Goal: Task Accomplishment & Management: Use online tool/utility

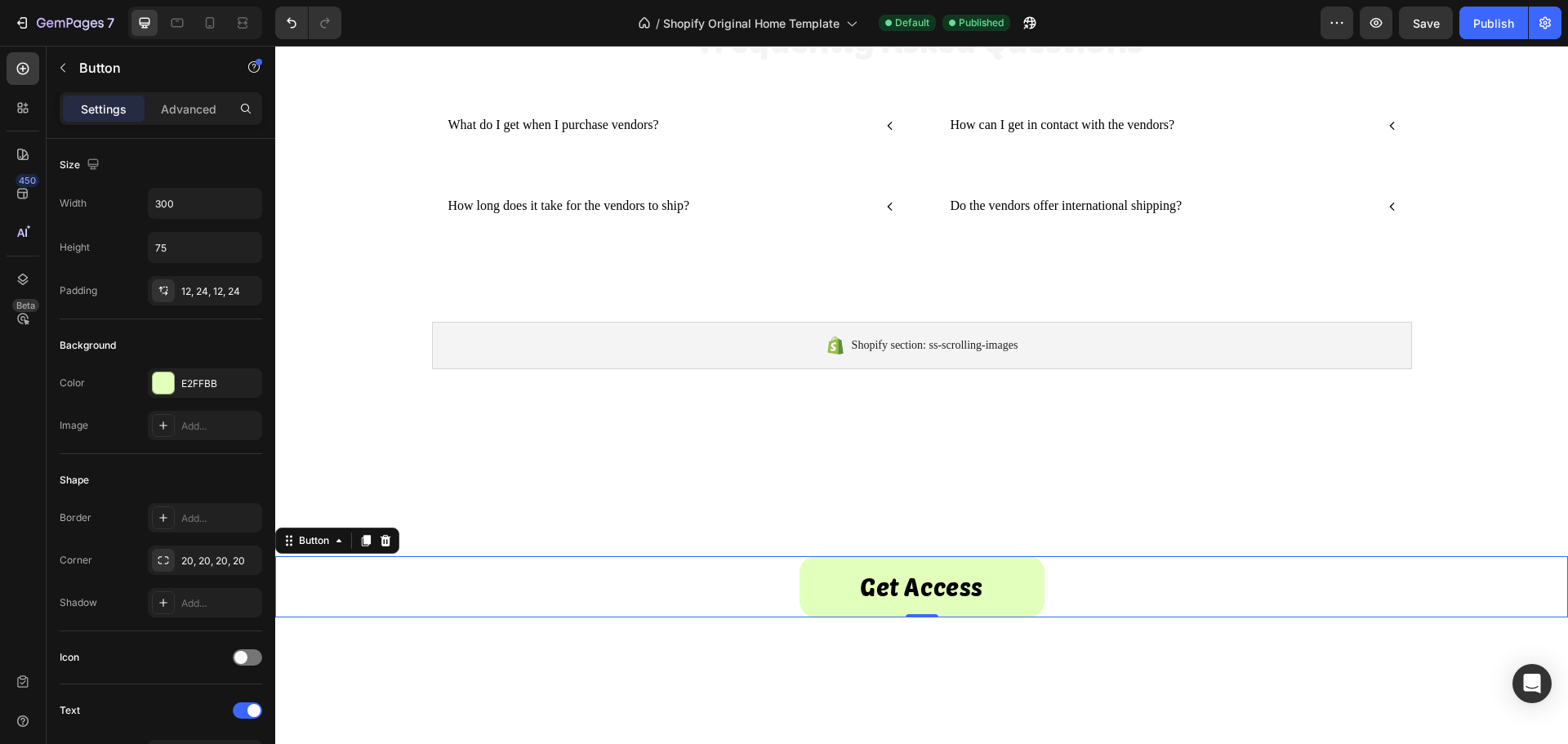
scroll to position [604, 0]
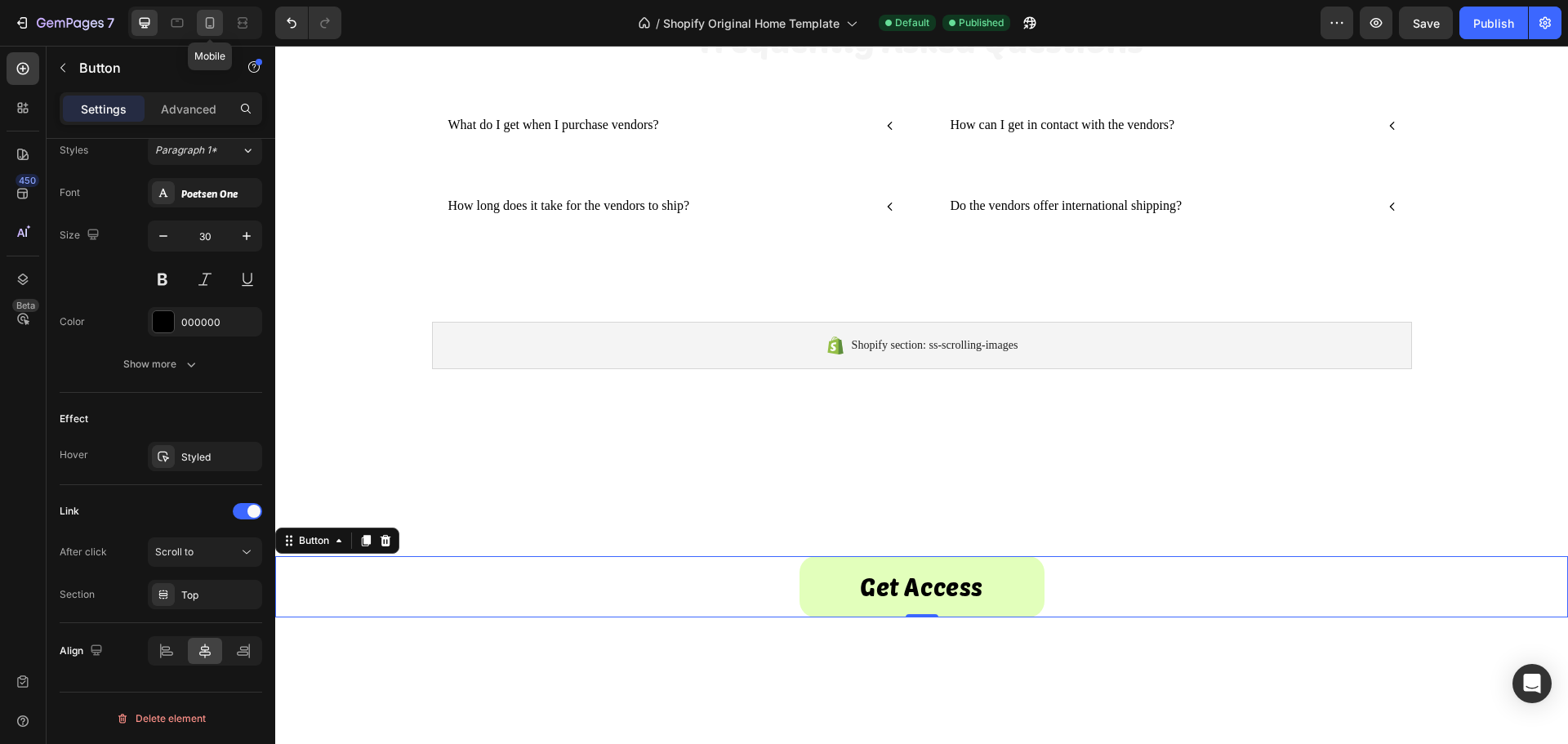
click at [210, 25] on icon at bounding box center [210, 23] width 16 height 16
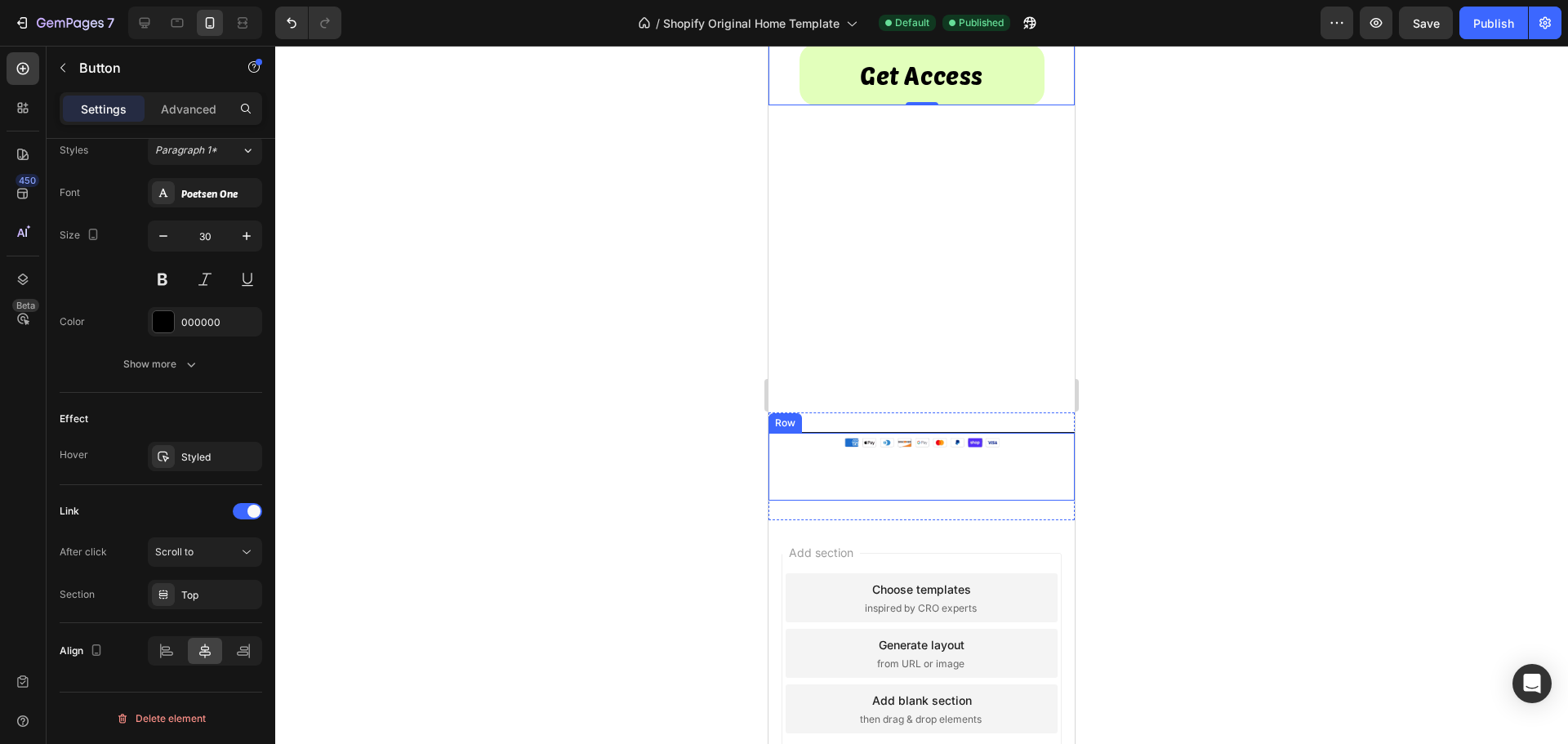
scroll to position [1625, 0]
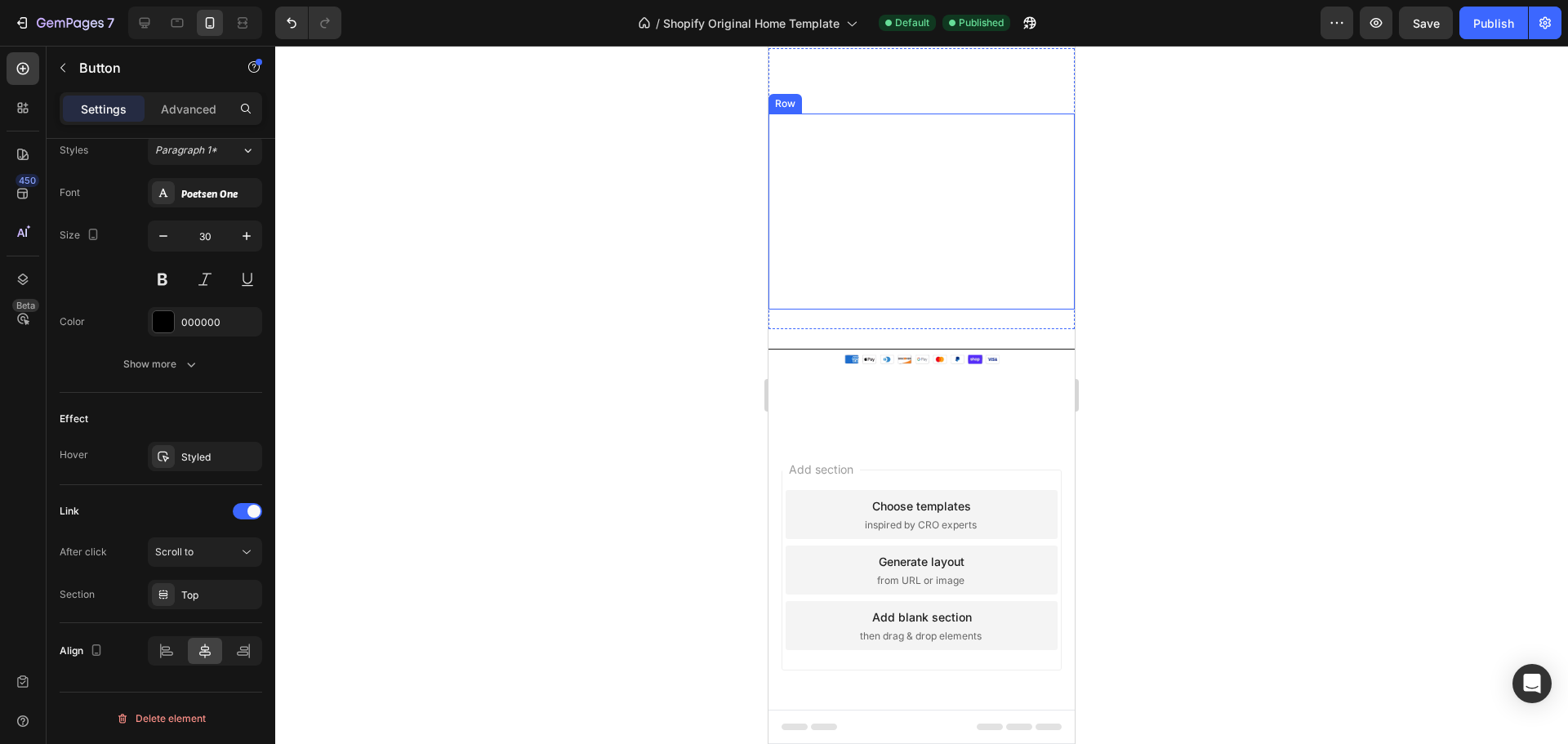
click at [807, 256] on div "Legal Text block Shipping Policy Text block Refunds Text block Terms & Conditio…" at bounding box center [922, 212] width 306 height 196
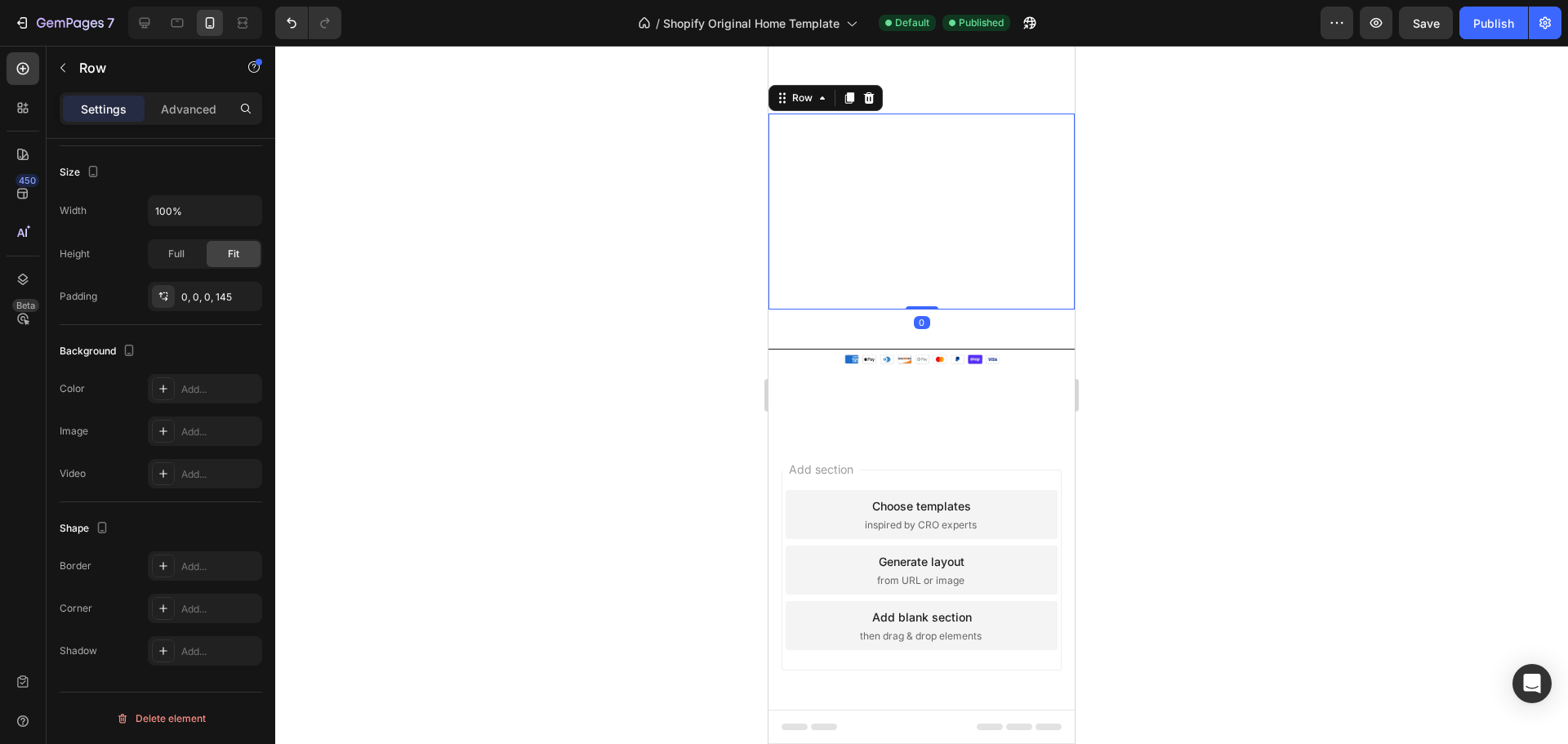
scroll to position [0, 0]
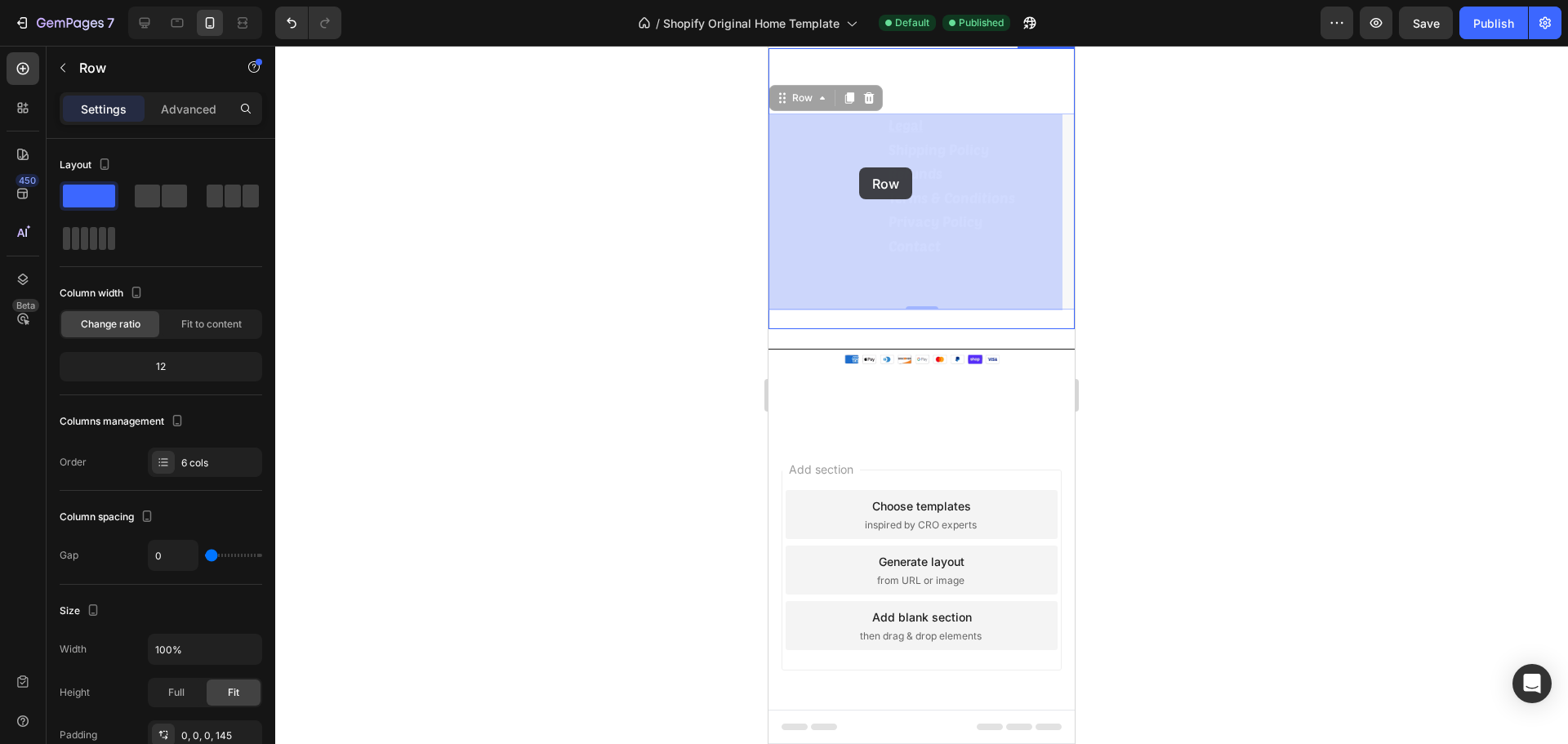
drag, startPoint x: 981, startPoint y: 297, endPoint x: 860, endPoint y: 167, distance: 177.6
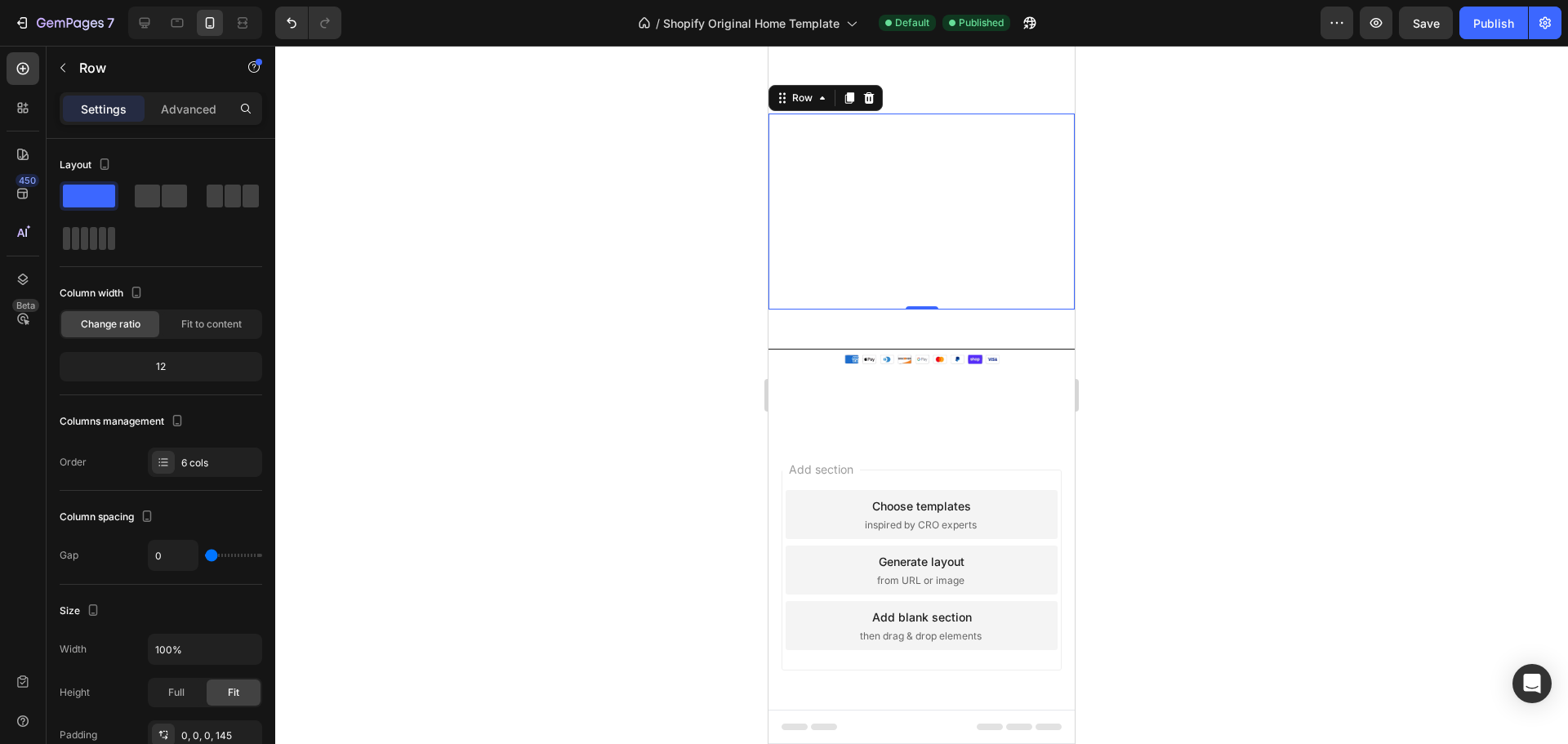
click at [860, 167] on div "Legal Text block Shipping Policy Text block Refunds Text block Terms & Conditio…" at bounding box center [922, 212] width 306 height 196
click at [896, 177] on link "Refunds" at bounding box center [916, 173] width 54 height 16
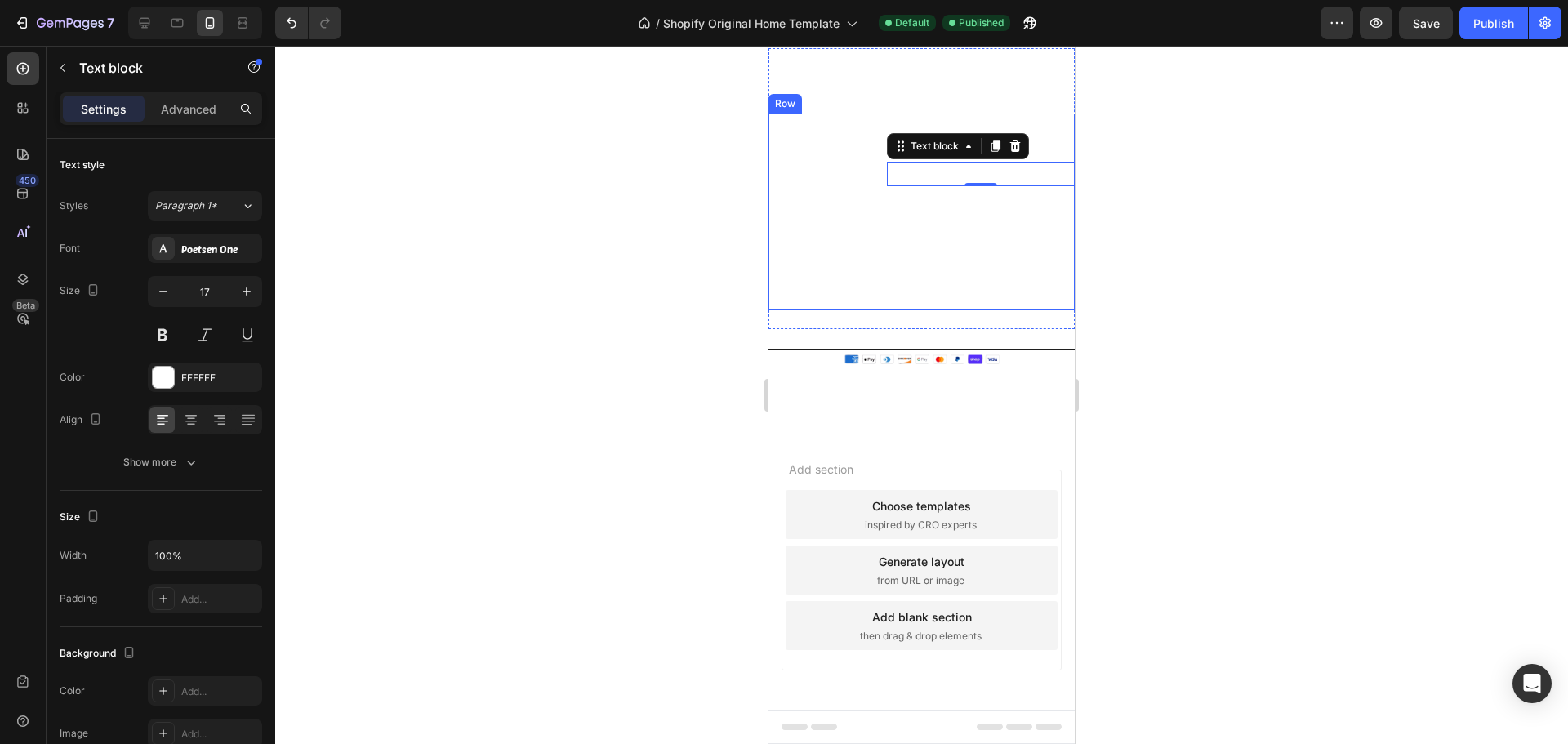
click at [800, 145] on div "Legal Text block Shipping Policy Text block Refunds Text block 0 Terms & Condit…" at bounding box center [922, 212] width 306 height 196
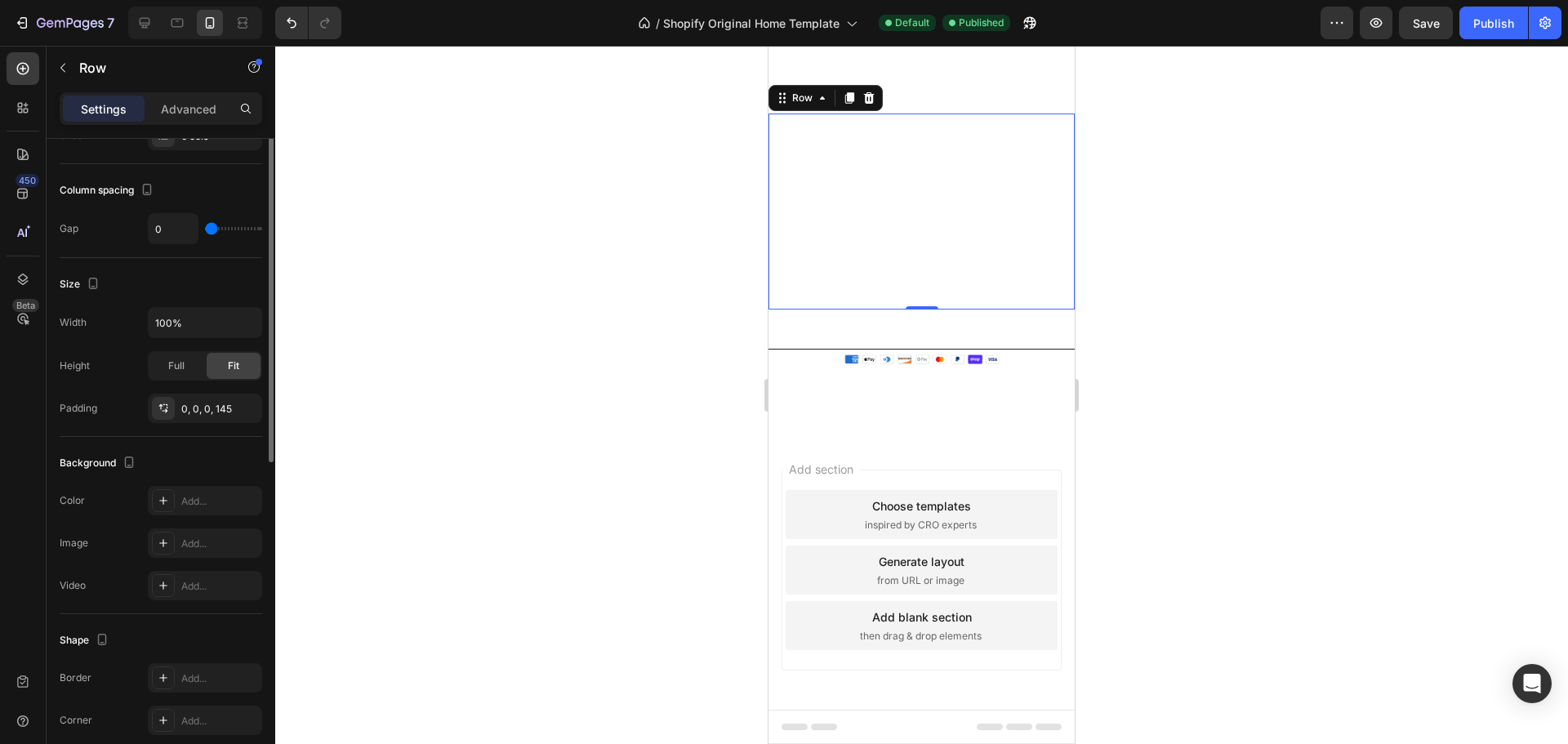
scroll to position [439, 0]
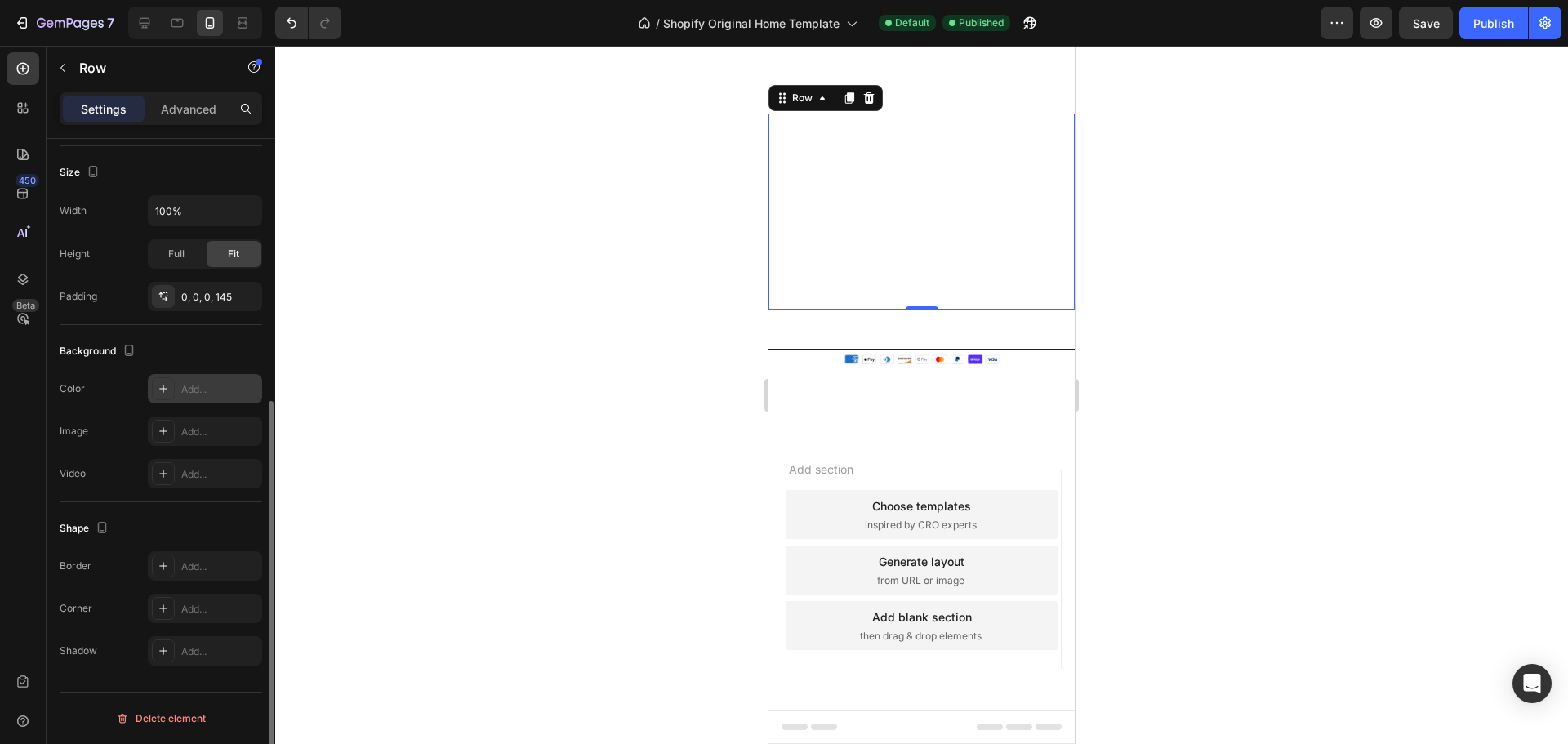
click at [176, 394] on div "Add..." at bounding box center [205, 389] width 114 height 29
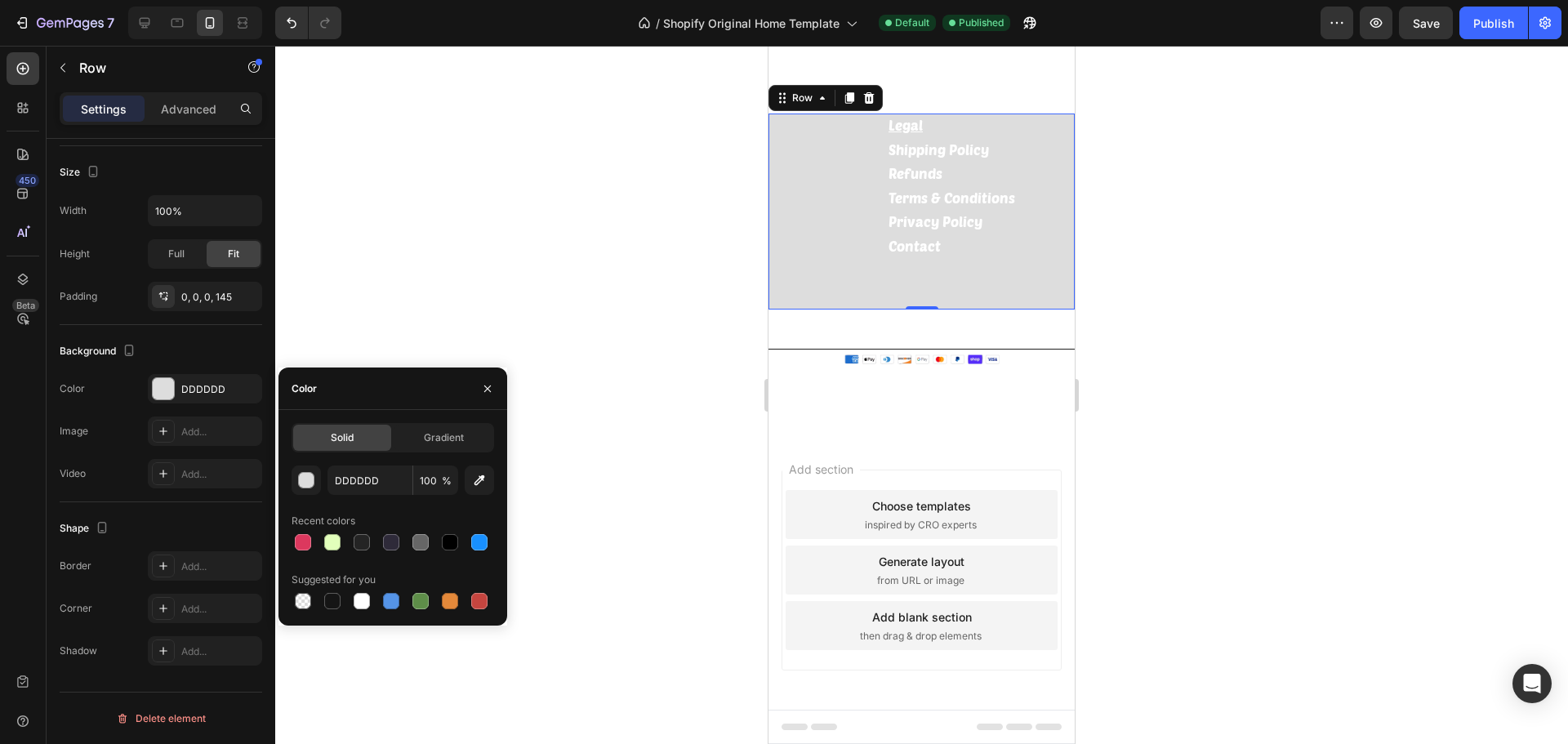
click at [390, 314] on div at bounding box center [922, 394] width 1293 height 698
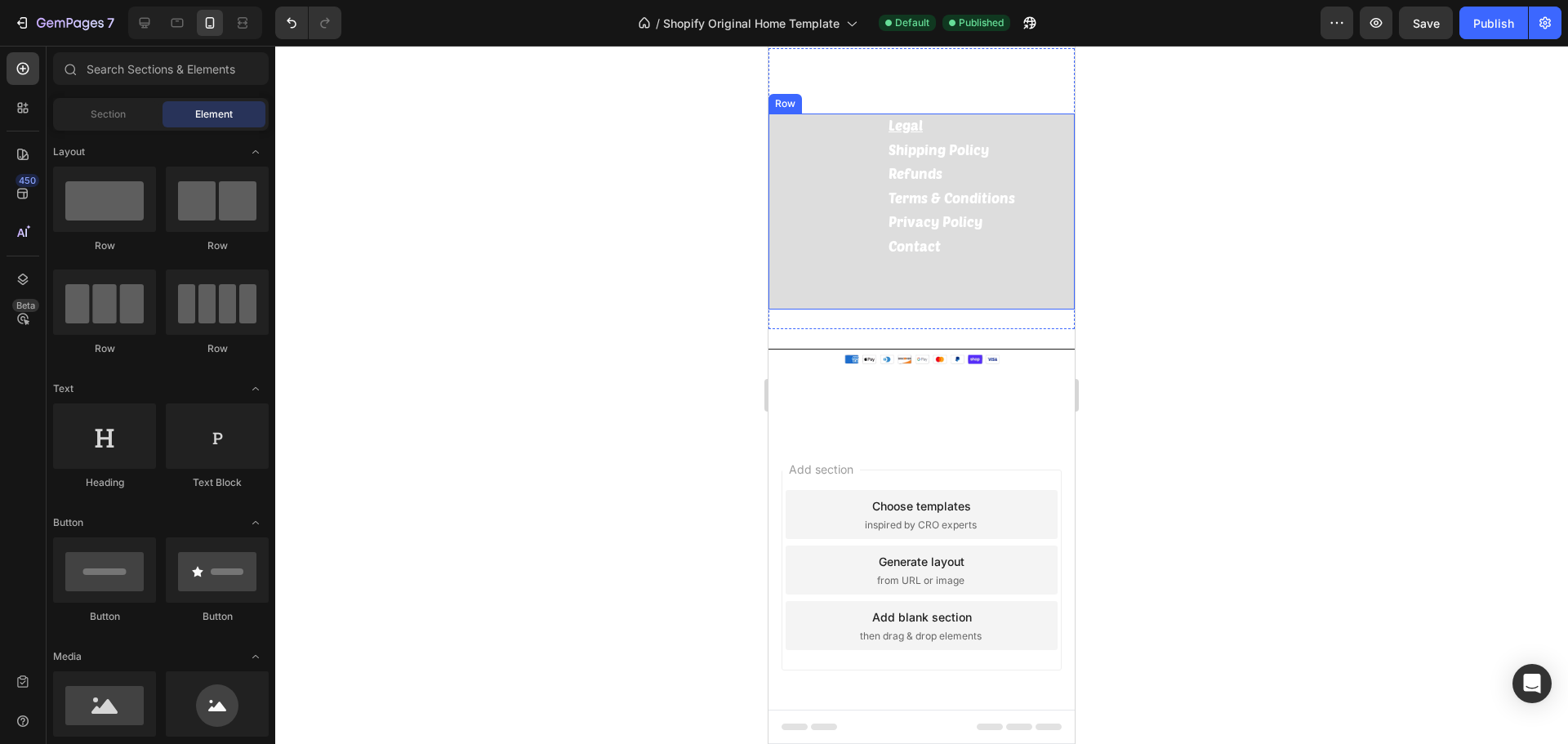
click at [810, 216] on div "Legal Text block Shipping Policy Text block Refunds Text block Terms & Conditio…" at bounding box center [922, 212] width 306 height 196
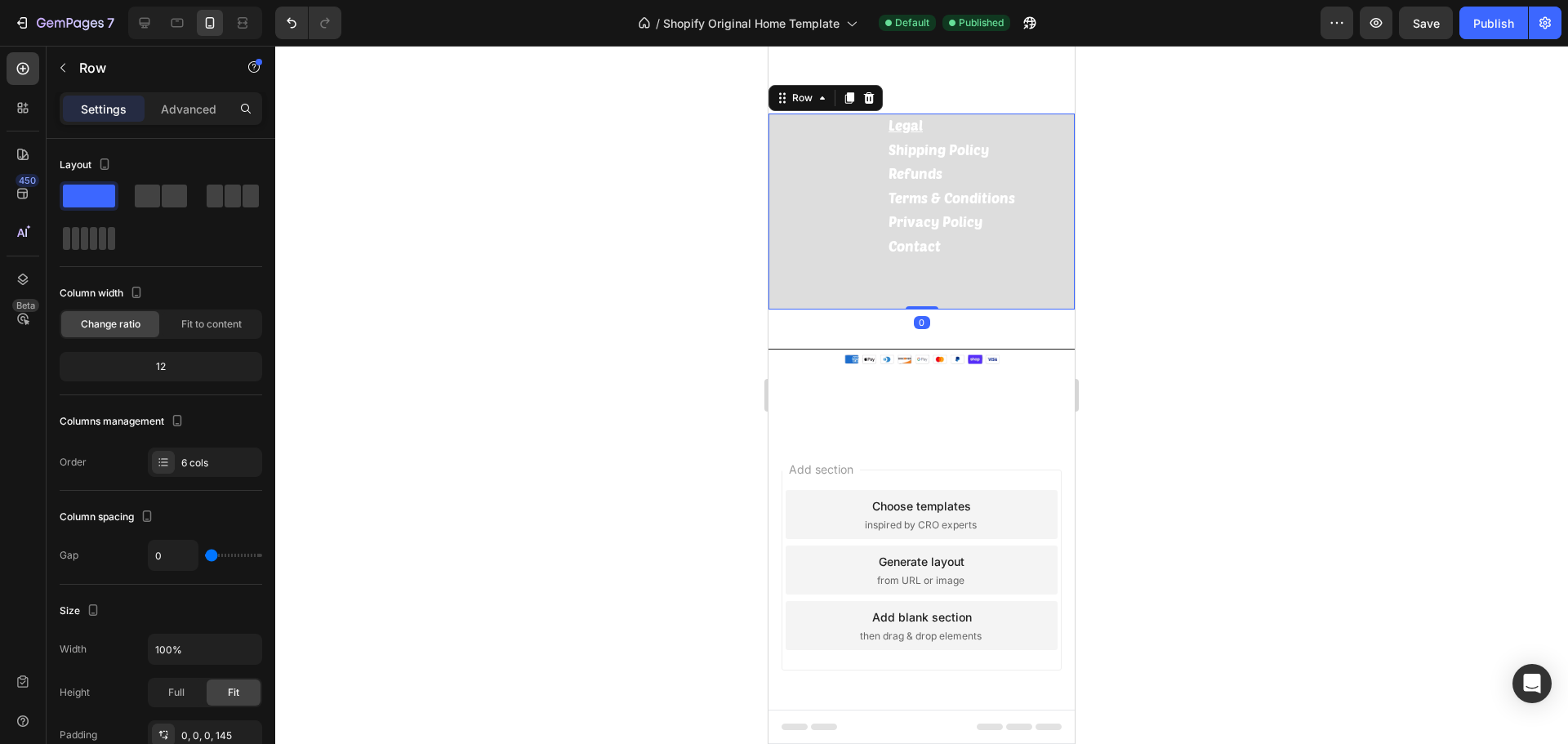
click at [810, 216] on div "Legal Text block Shipping Policy Text block Refunds Text block Terms & Conditio…" at bounding box center [922, 212] width 306 height 196
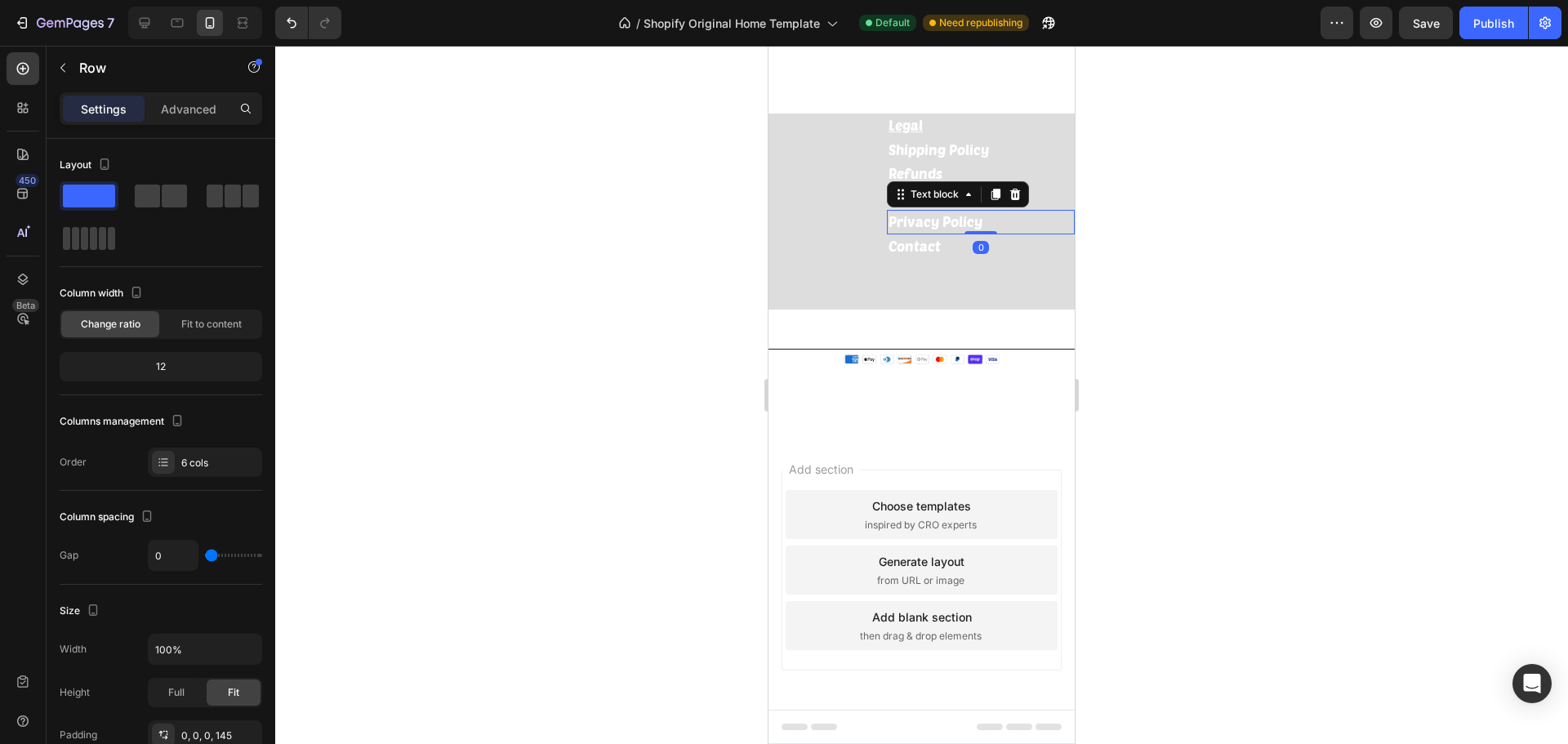
click at [896, 224] on link "Privacy Policy" at bounding box center [936, 221] width 94 height 16
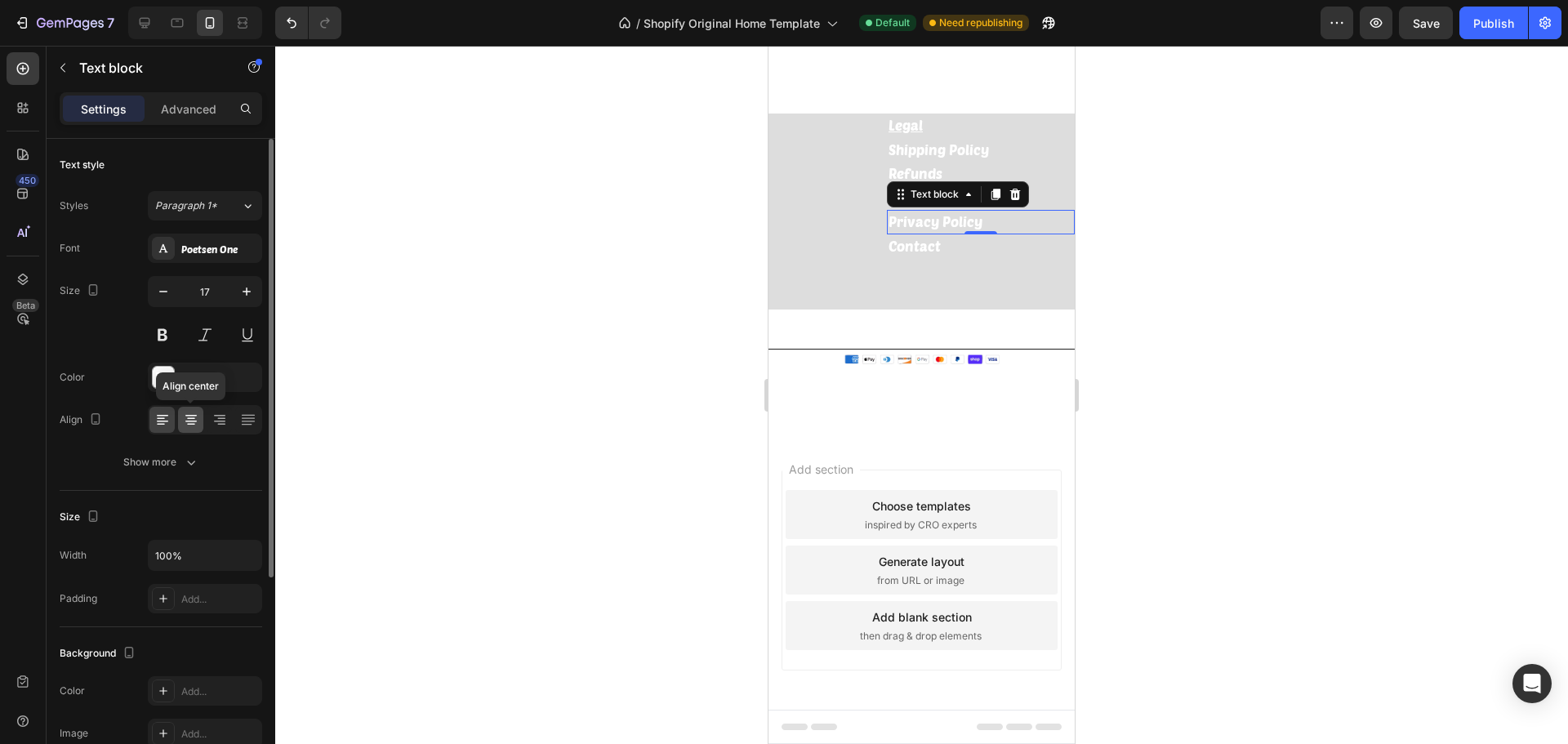
click at [184, 418] on icon at bounding box center [191, 420] width 16 height 16
click at [917, 244] on link "Contact" at bounding box center [915, 246] width 52 height 16
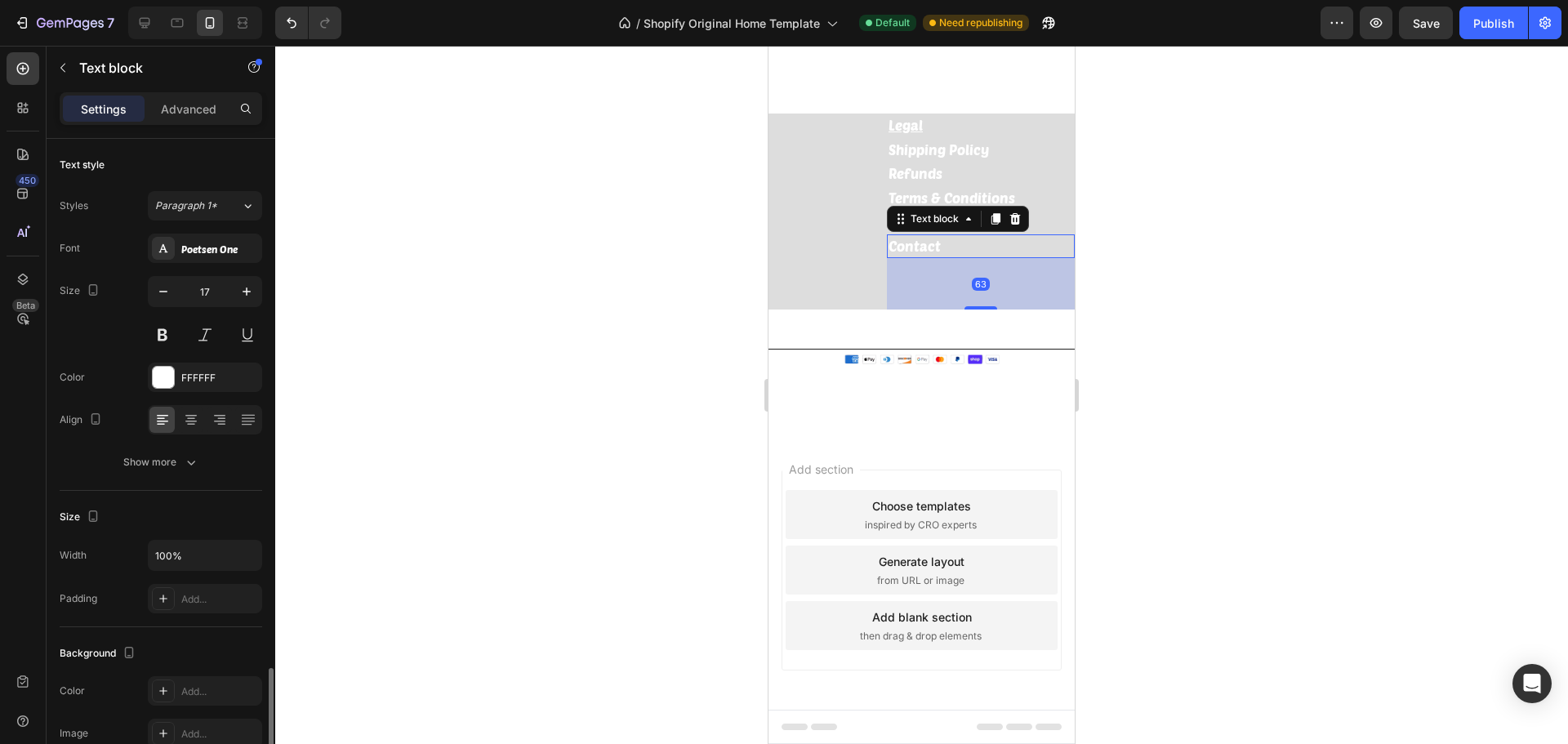
scroll to position [316, 0]
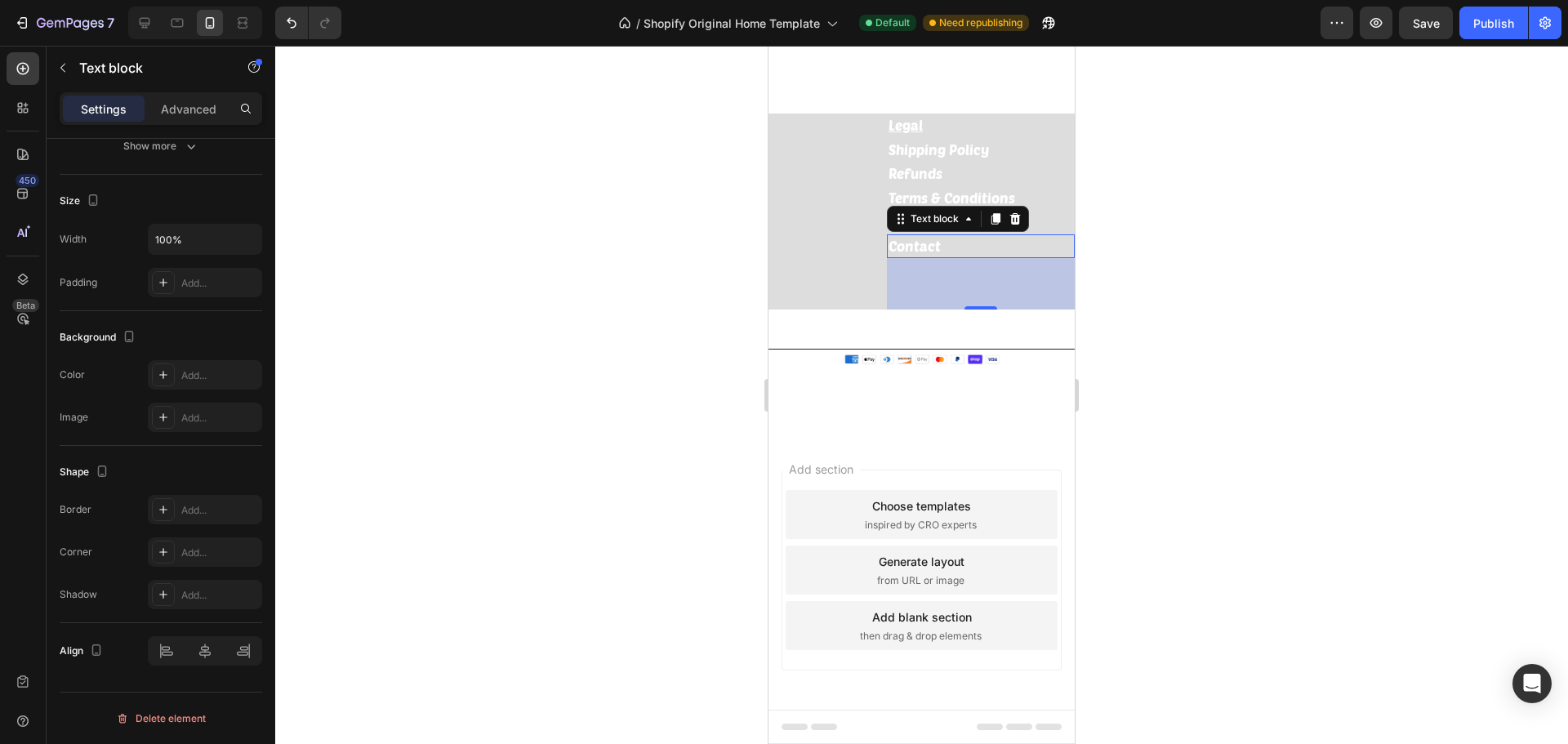
click at [920, 250] on link "Contact" at bounding box center [915, 246] width 52 height 16
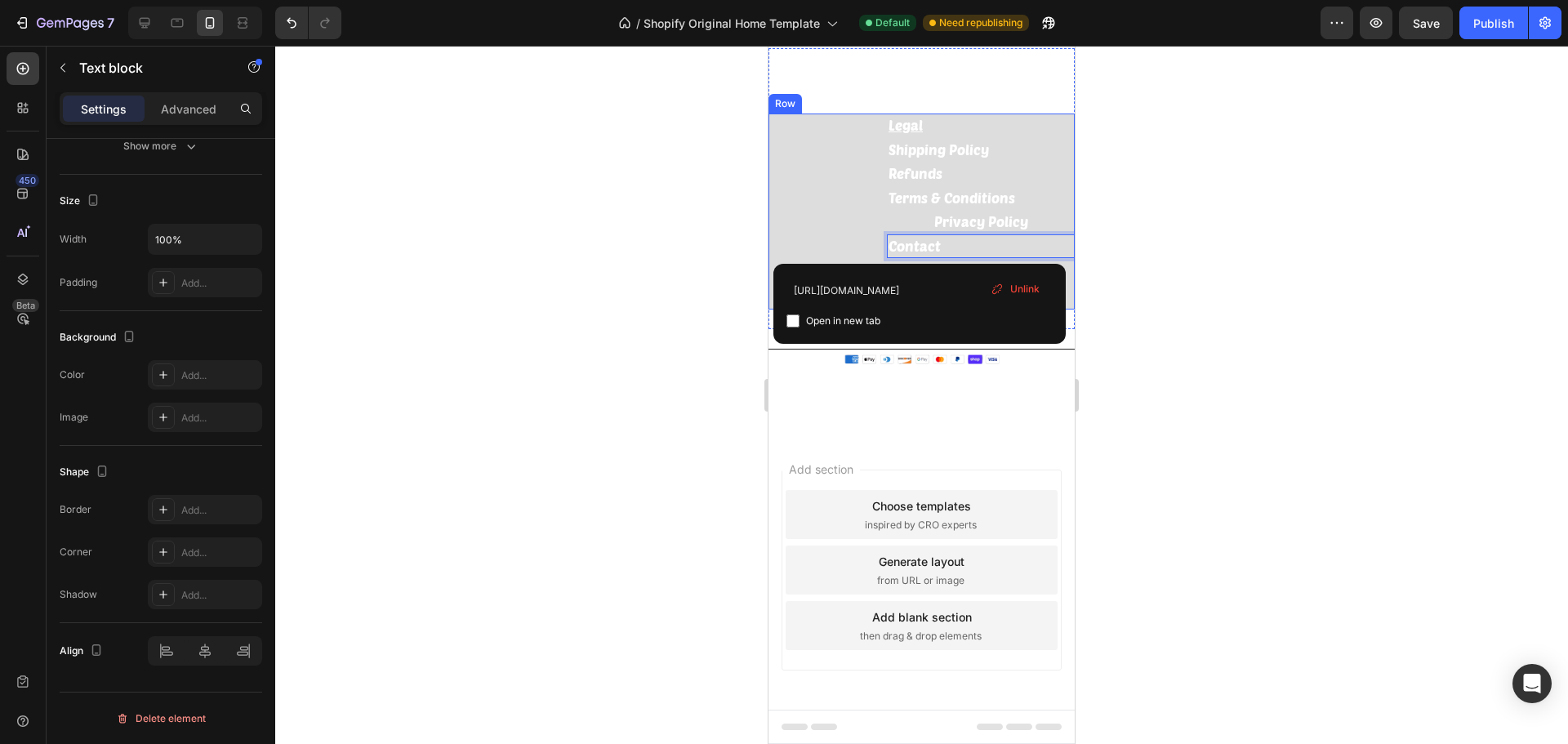
click at [820, 246] on div "Legal Text block Shipping Policy Text block Refunds Text block Terms & Conditio…" at bounding box center [922, 212] width 306 height 196
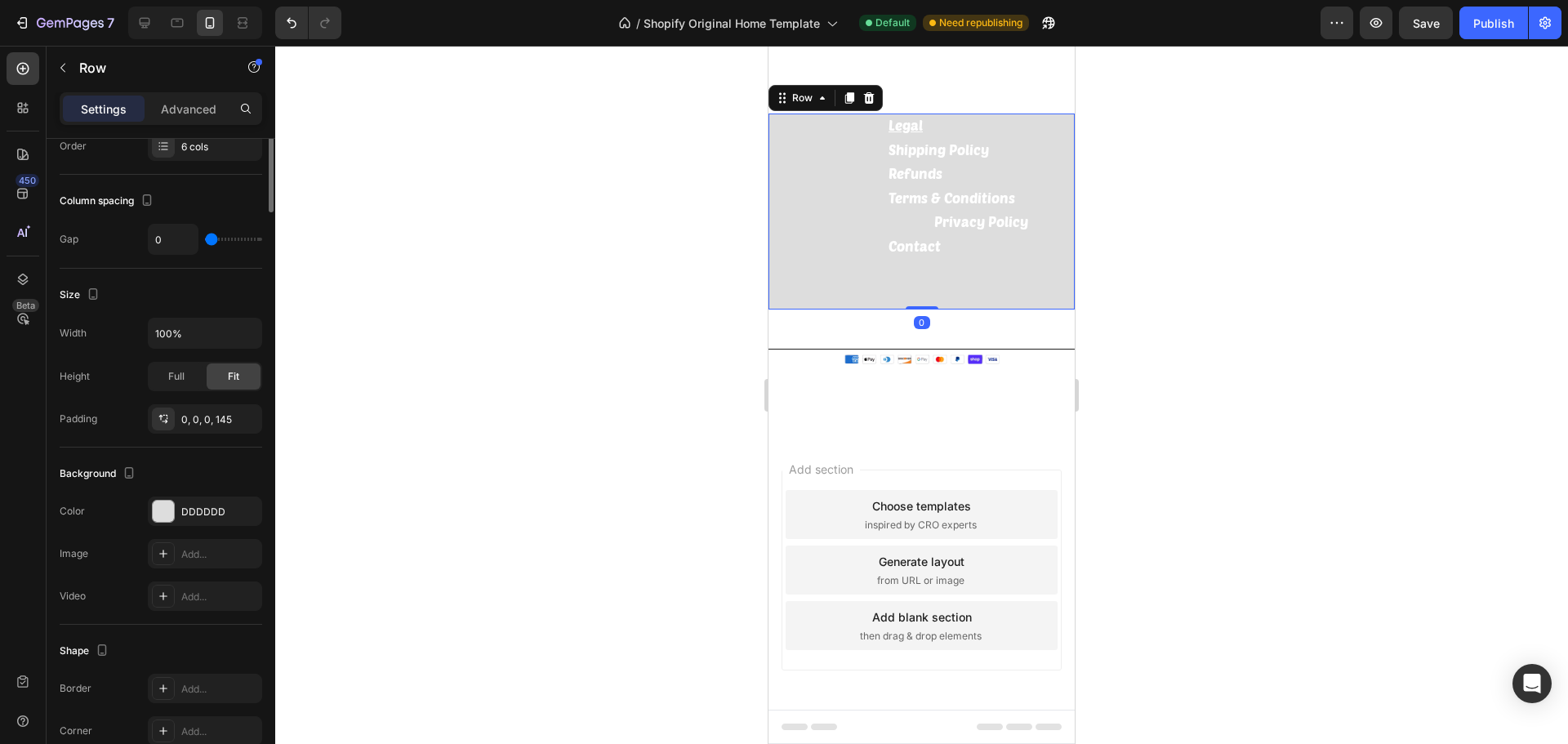
scroll to position [0, 0]
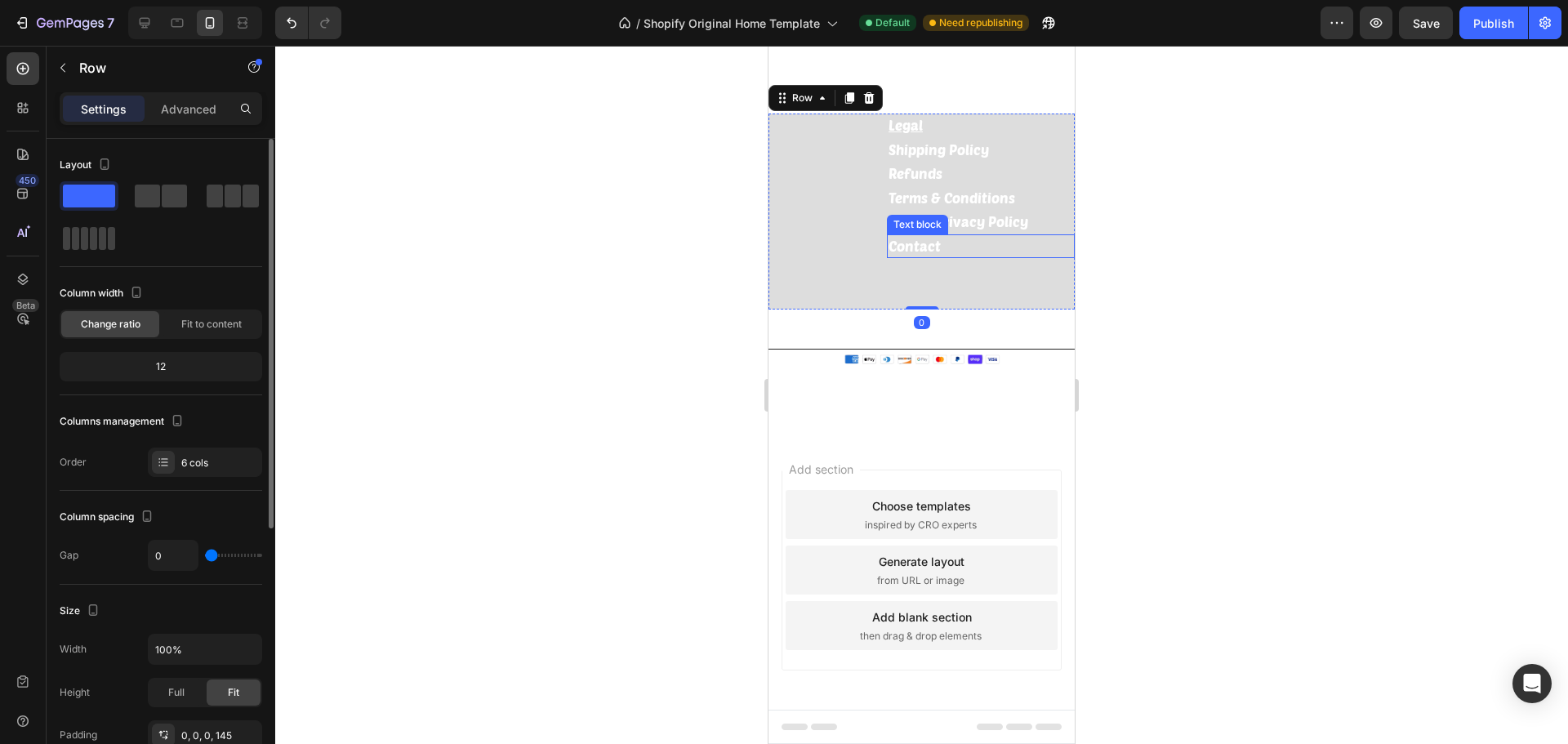
click at [954, 246] on p "Contact" at bounding box center [981, 247] width 185 height 21
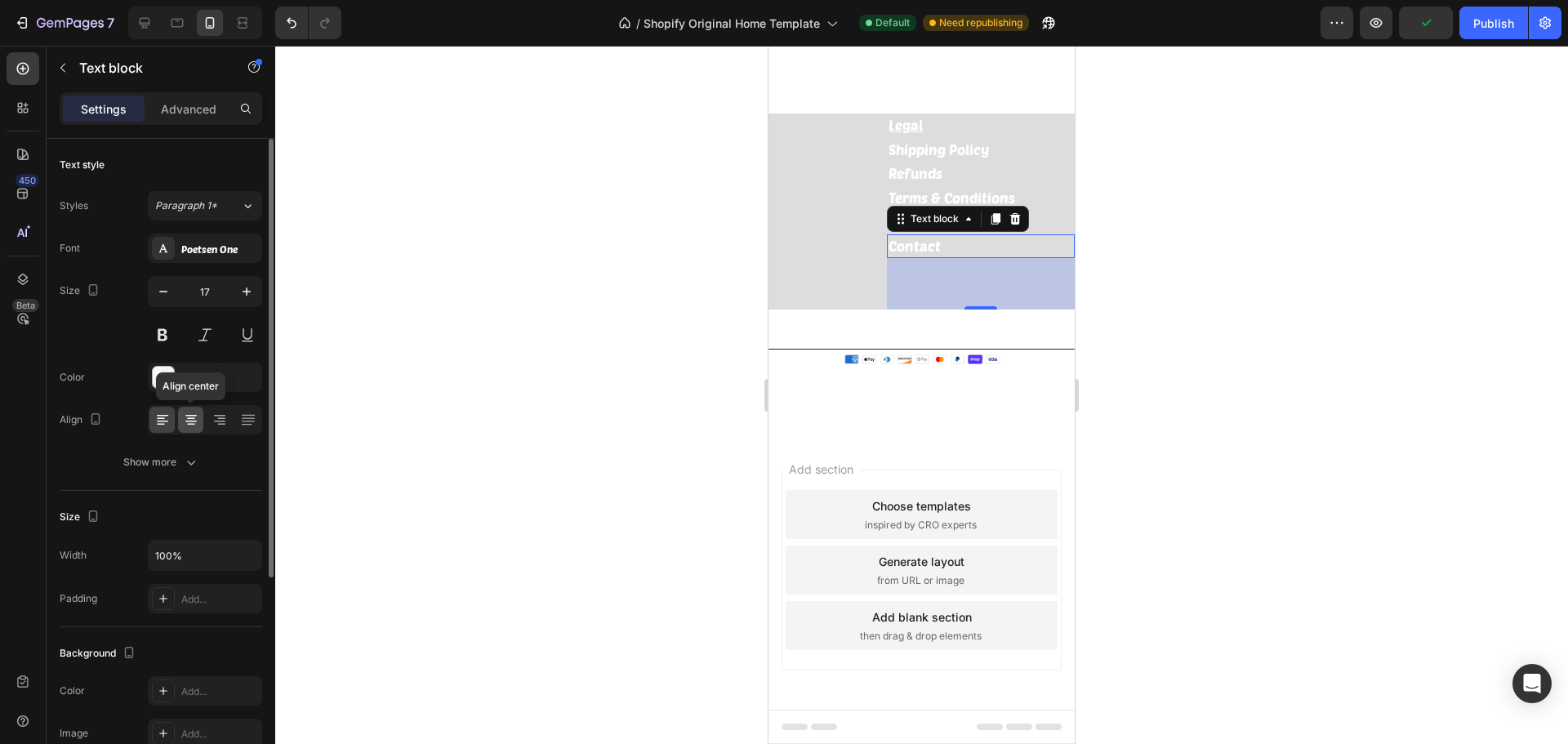
click at [188, 416] on icon at bounding box center [191, 416] width 11 height 2
click at [897, 192] on link "Terms & Conditions" at bounding box center [952, 198] width 127 height 16
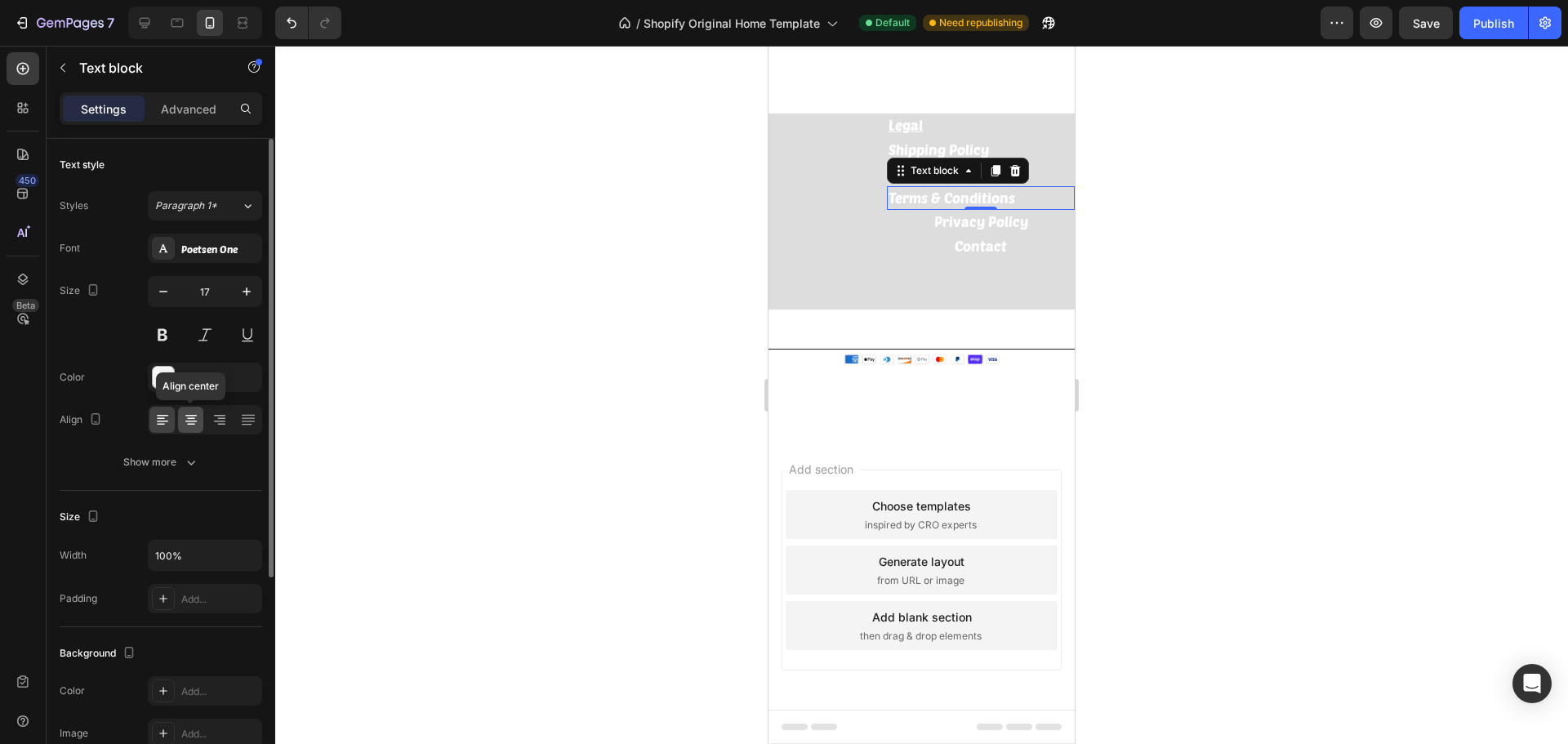
click at [188, 422] on icon at bounding box center [191, 420] width 16 height 16
click at [1254, 228] on div at bounding box center [922, 394] width 1293 height 698
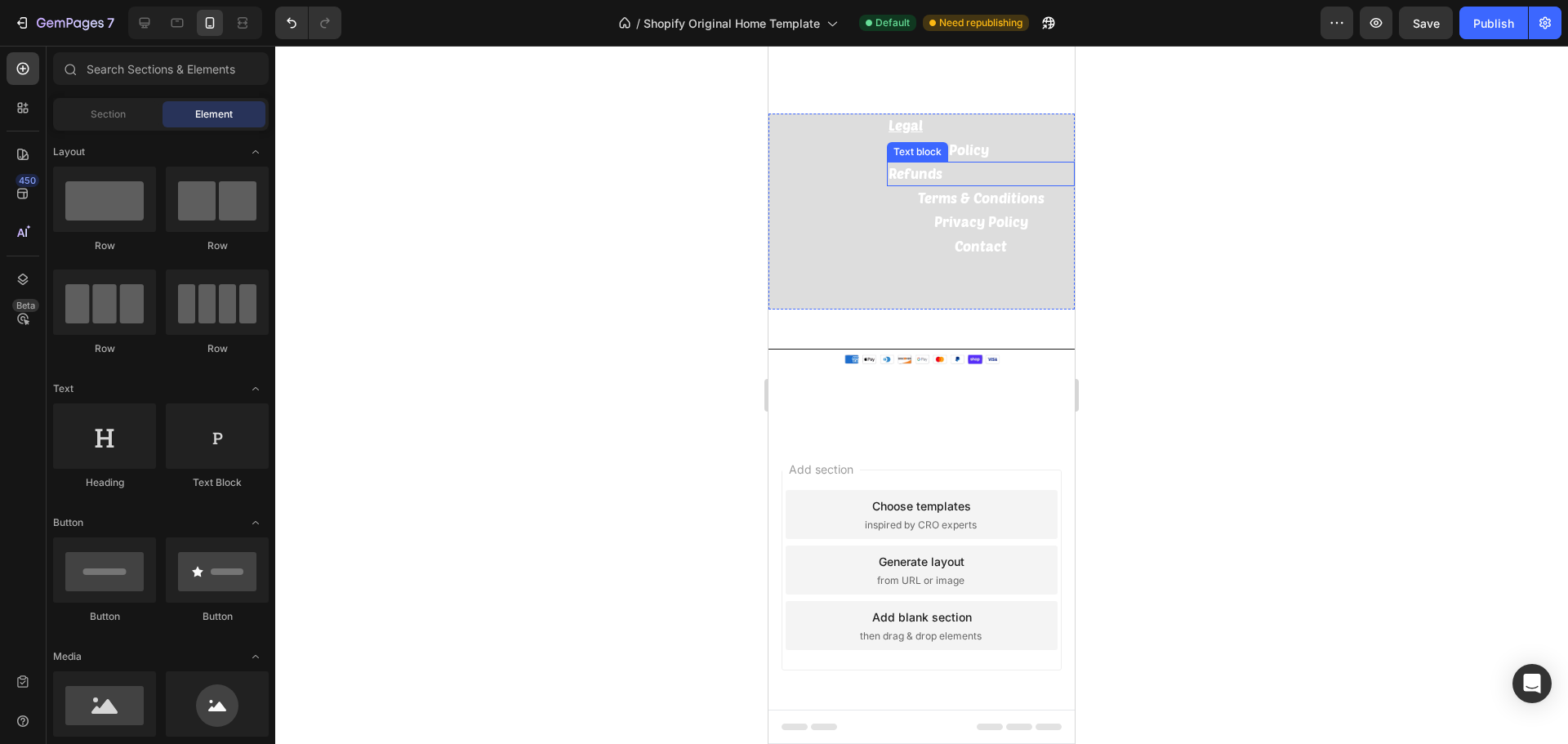
click at [916, 173] on link "Refunds" at bounding box center [916, 173] width 54 height 16
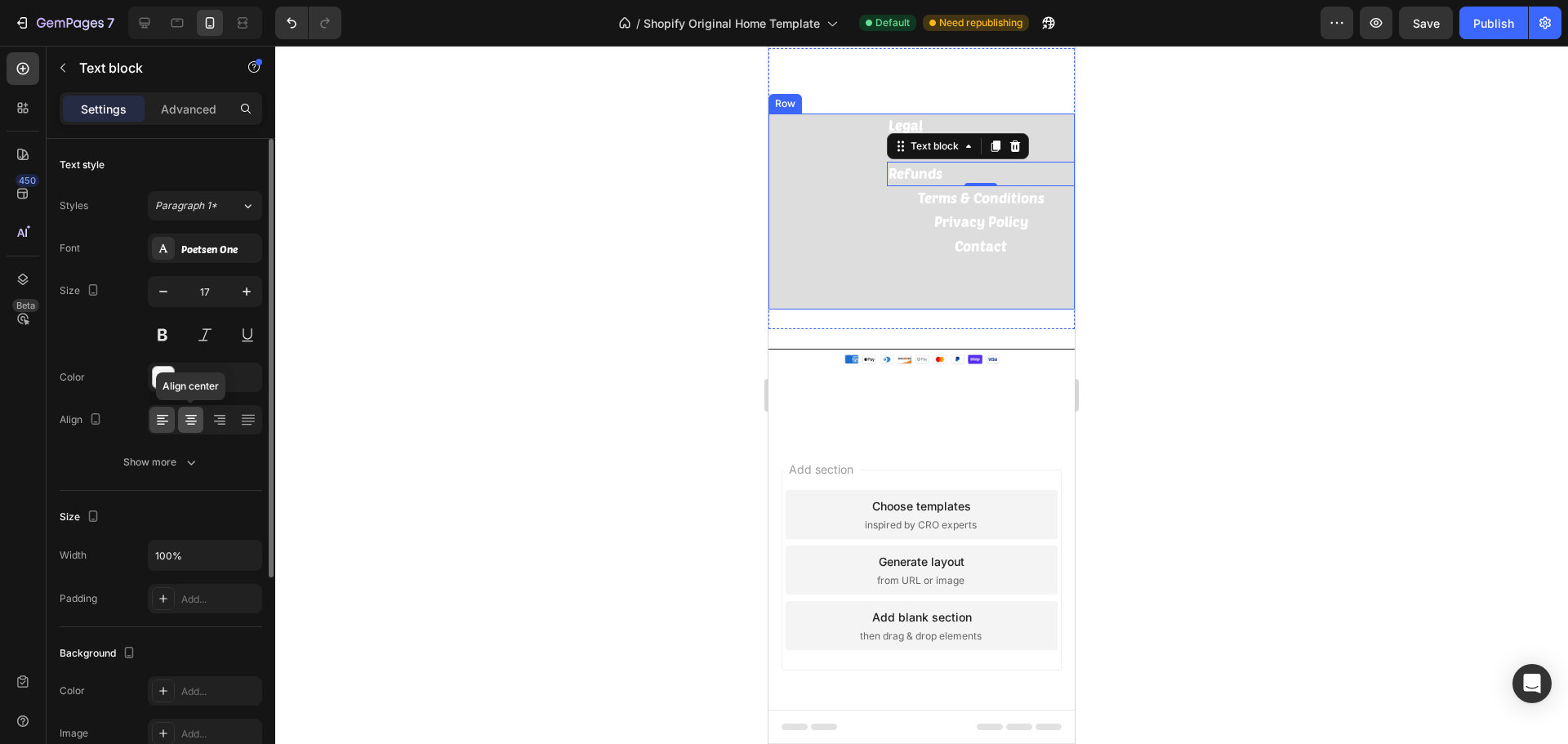
click at [184, 424] on icon at bounding box center [191, 420] width 16 height 16
click at [856, 155] on div "Legal Text block Shipping Policy Text block Refunds Text block 0 Terms & Condit…" at bounding box center [922, 212] width 306 height 196
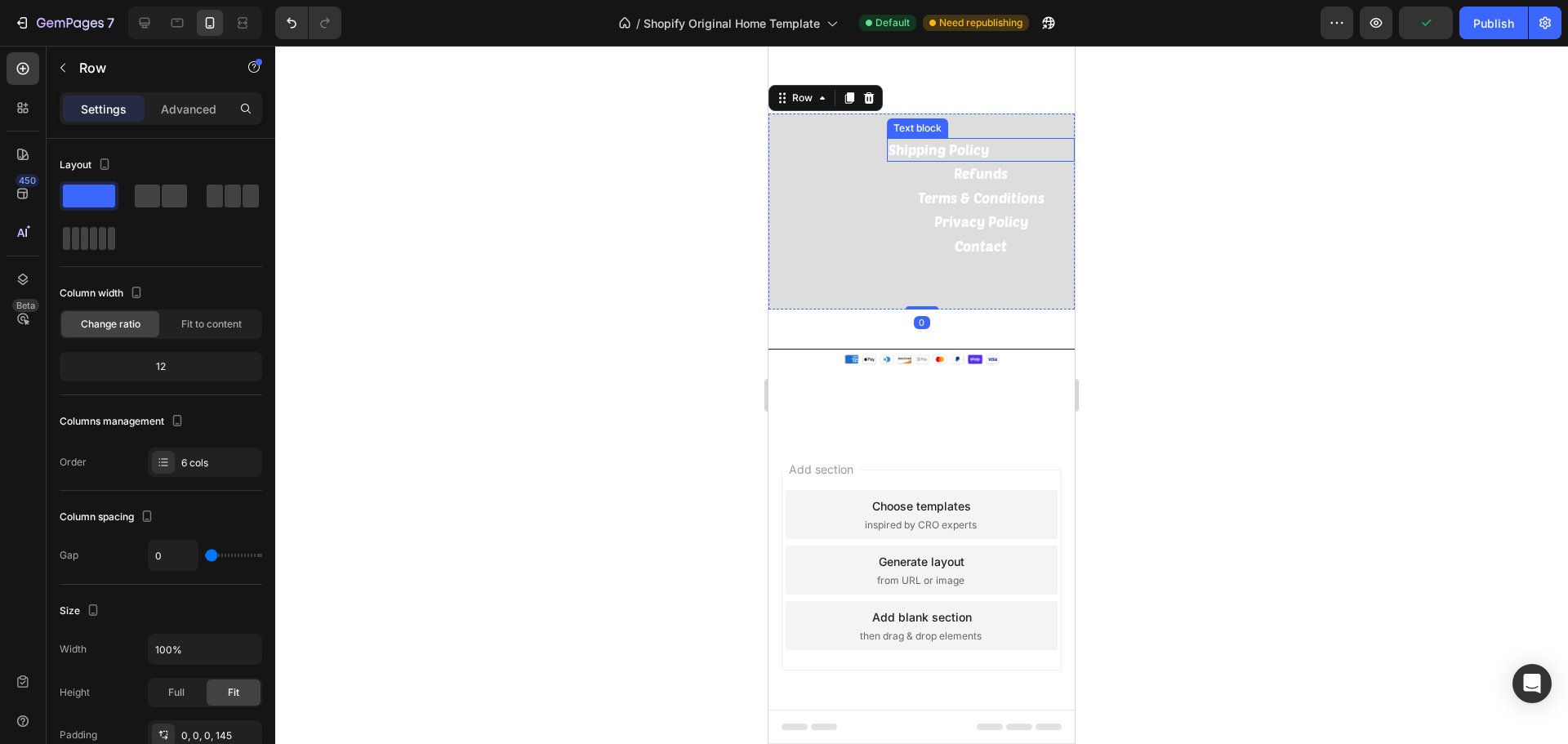
click at [940, 146] on link "Shipping Policy" at bounding box center [939, 149] width 101 height 16
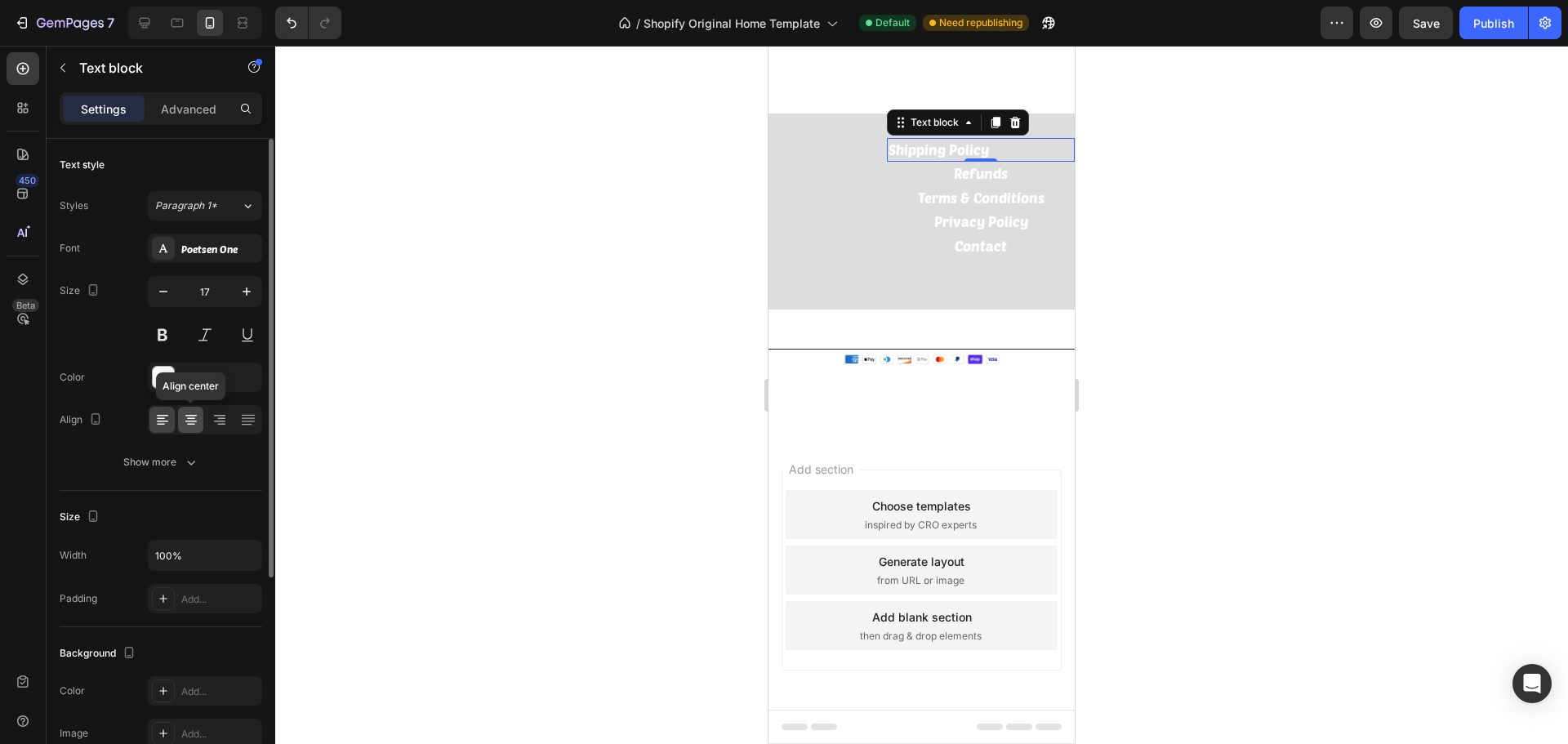
click at [183, 421] on icon at bounding box center [191, 420] width 16 height 16
click at [1210, 210] on div at bounding box center [922, 394] width 1293 height 698
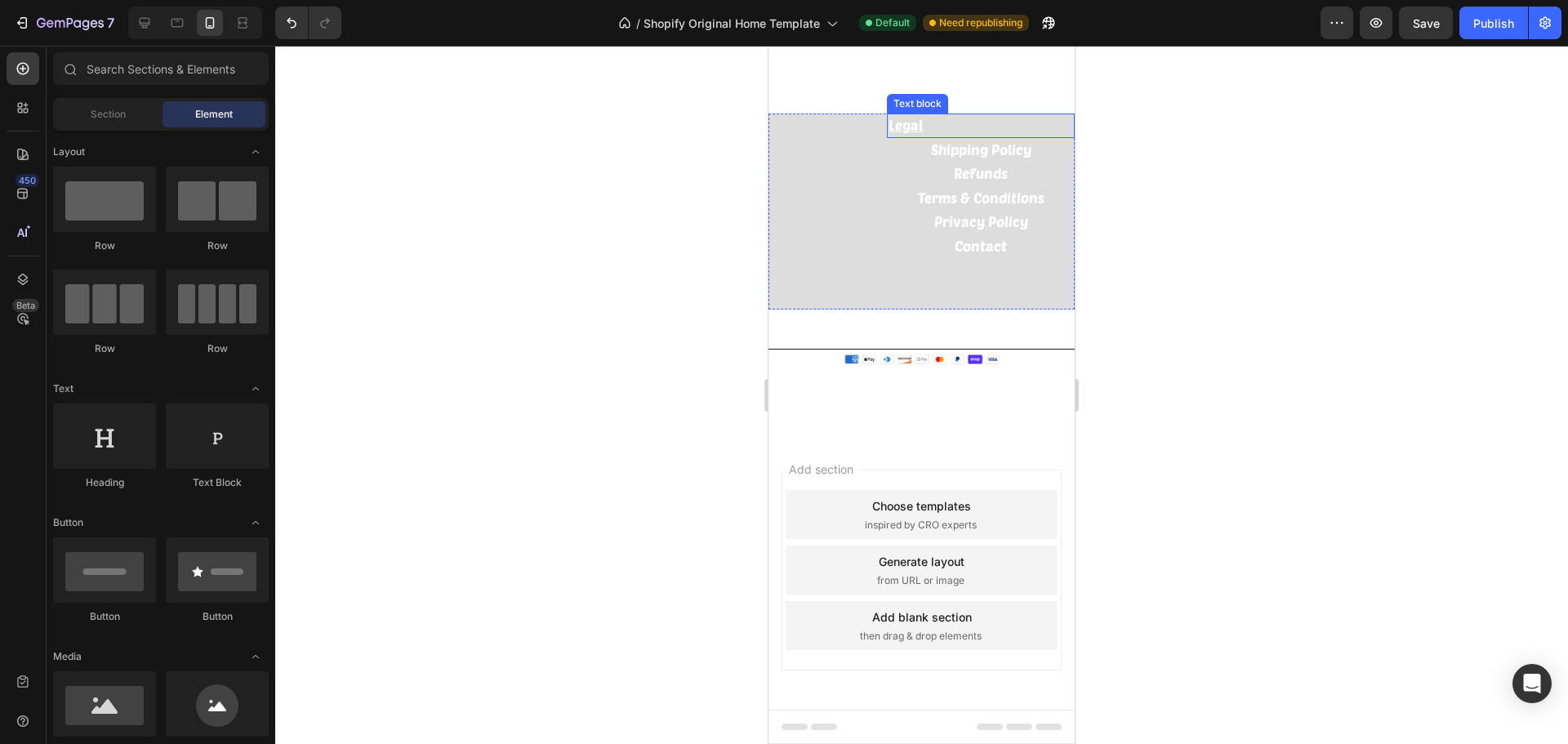
click at [903, 125] on u "Legal" at bounding box center [906, 125] width 34 height 16
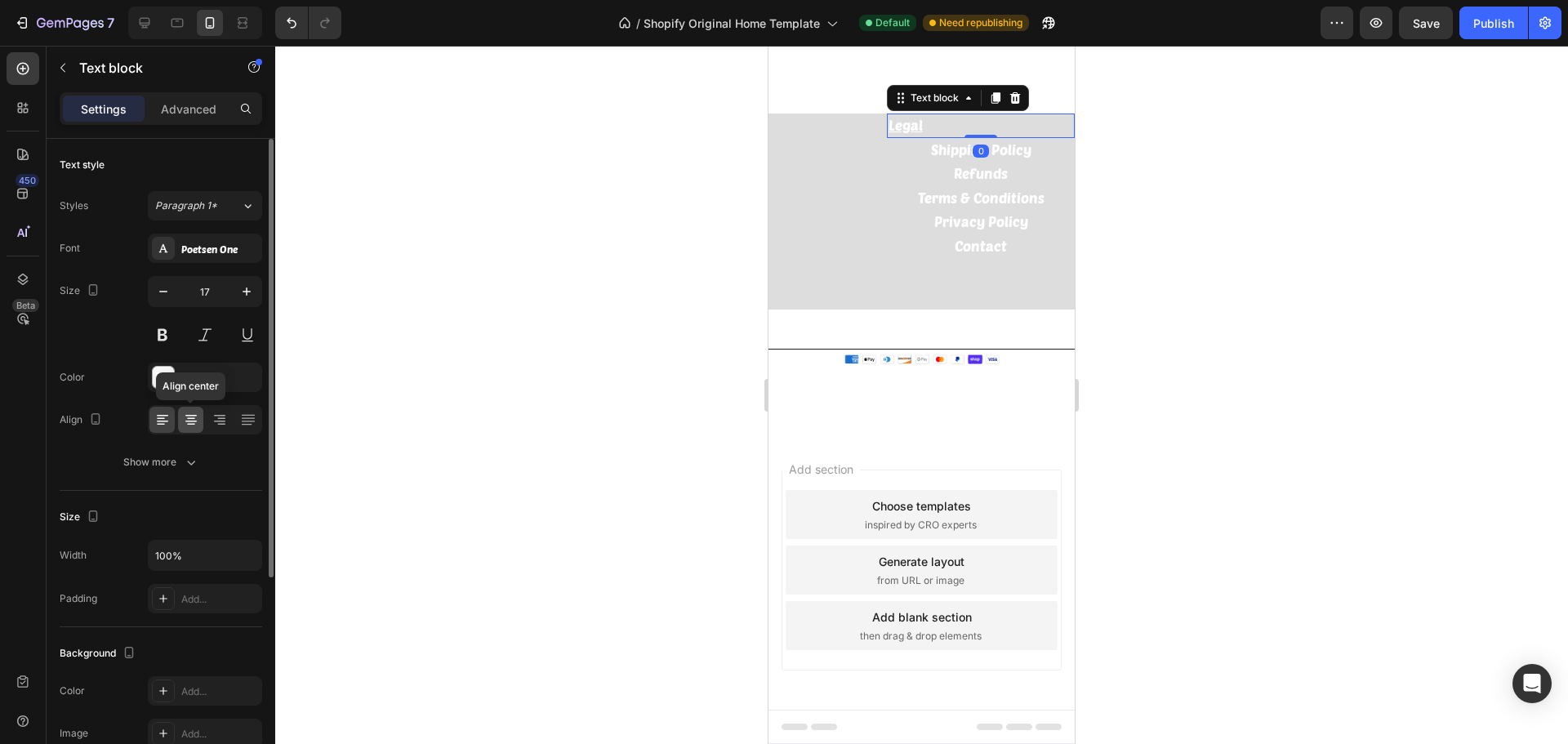
click at [189, 418] on icon at bounding box center [191, 419] width 8 height 2
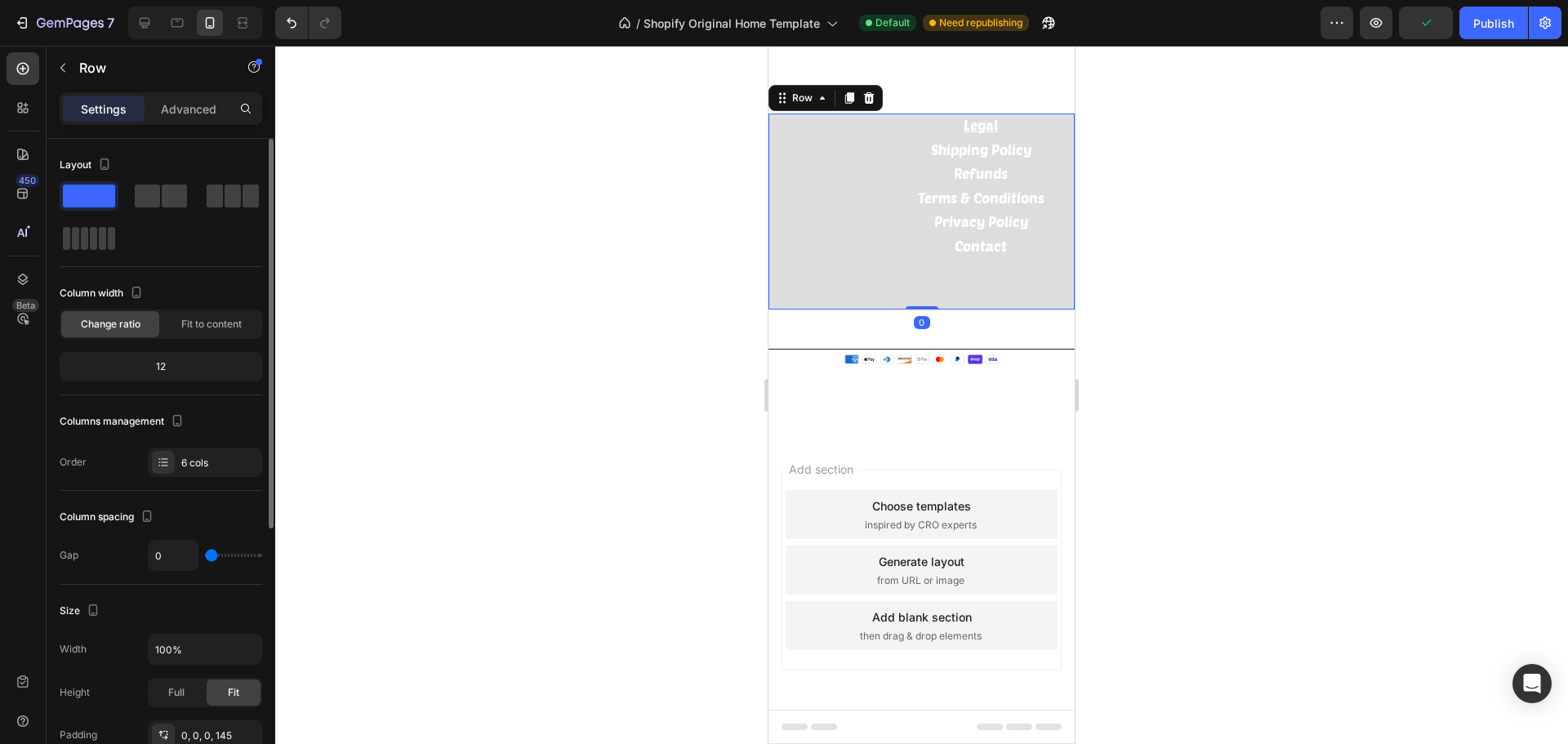
click at [796, 263] on div "Legal Text block Shipping Policy Text block Refunds Text block Terms & Conditio…" at bounding box center [922, 212] width 306 height 196
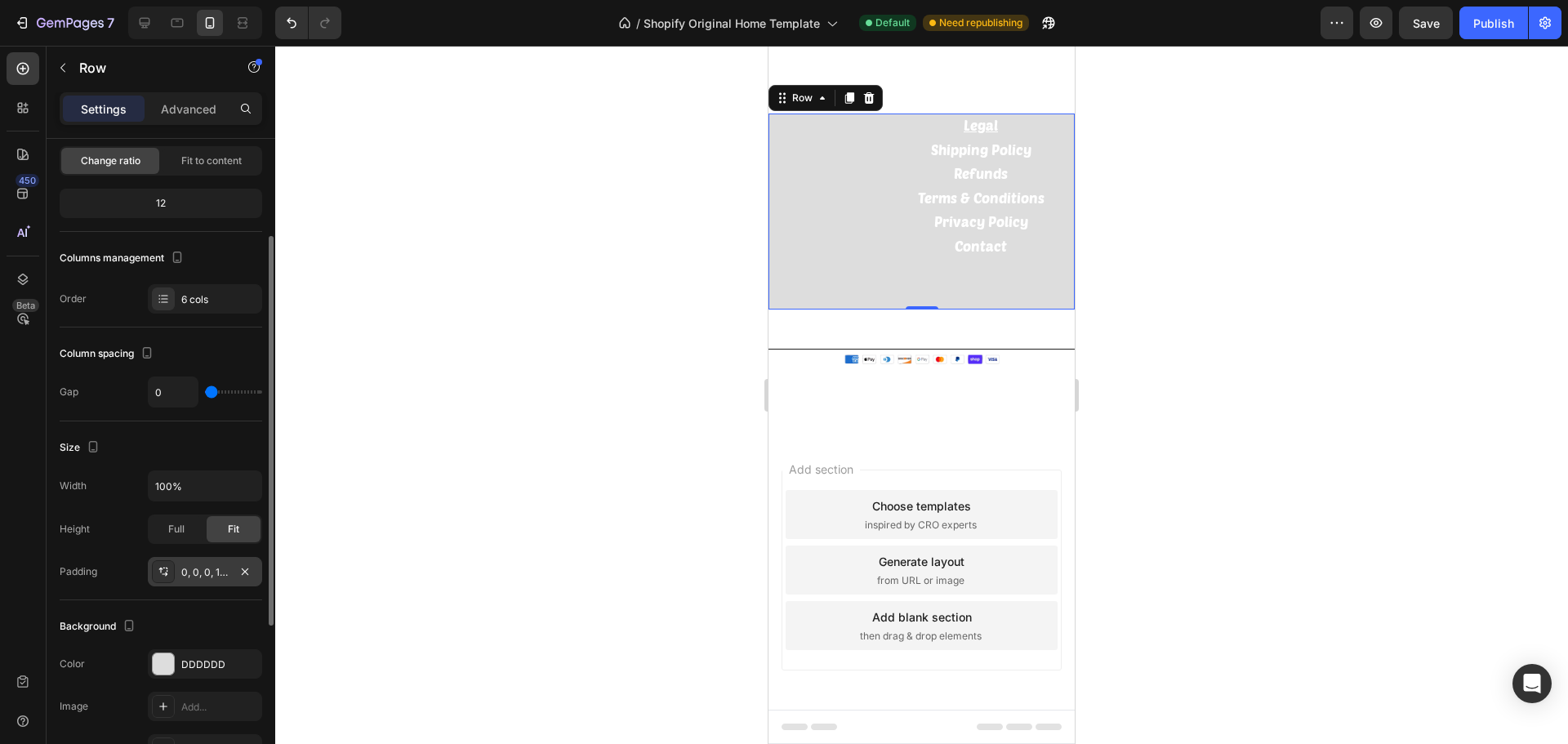
click at [213, 568] on div "0, 0, 0, 145" at bounding box center [205, 572] width 47 height 15
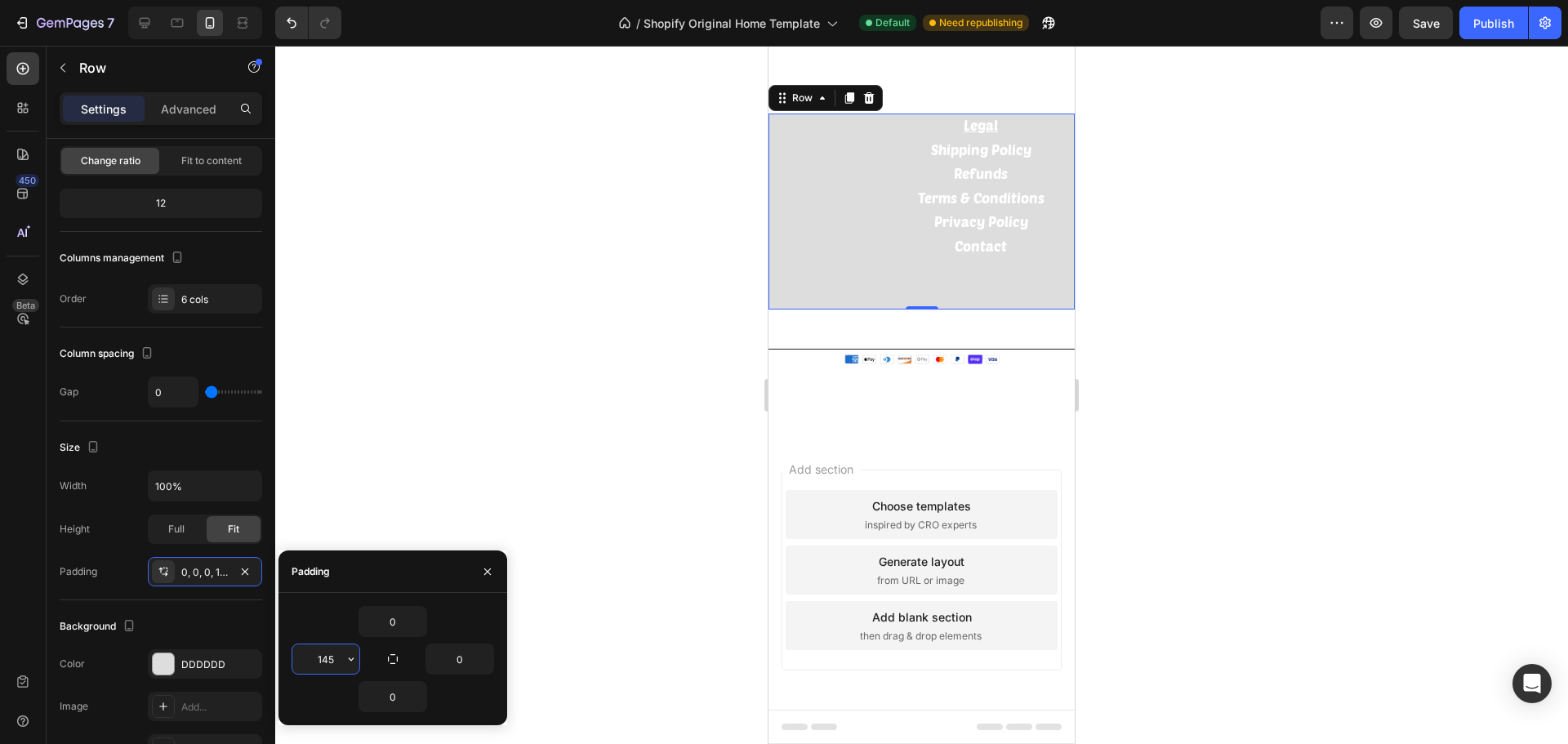
click at [333, 658] on input "145" at bounding box center [326, 659] width 67 height 29
type input "0"
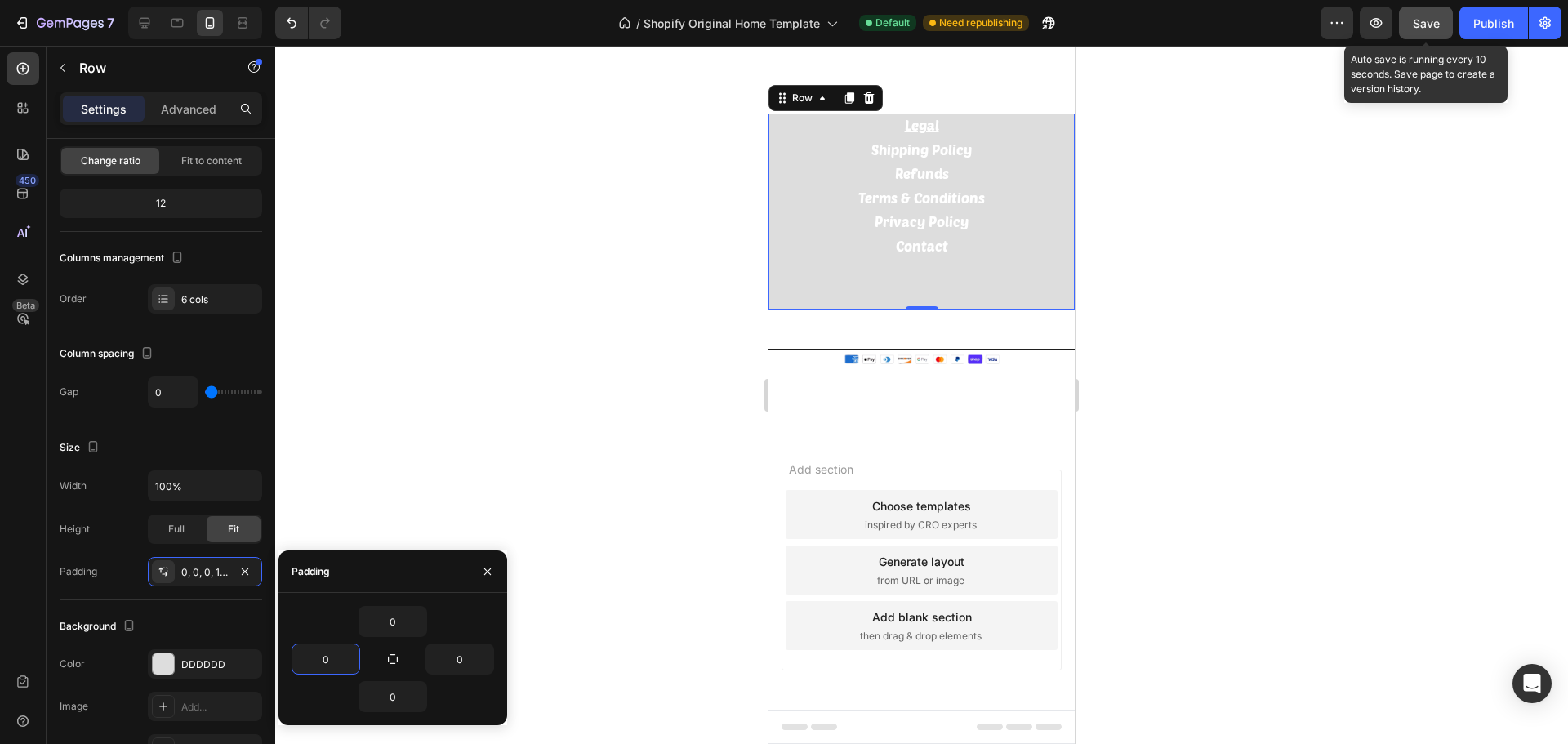
click at [1428, 28] on span "Save" at bounding box center [1426, 23] width 27 height 14
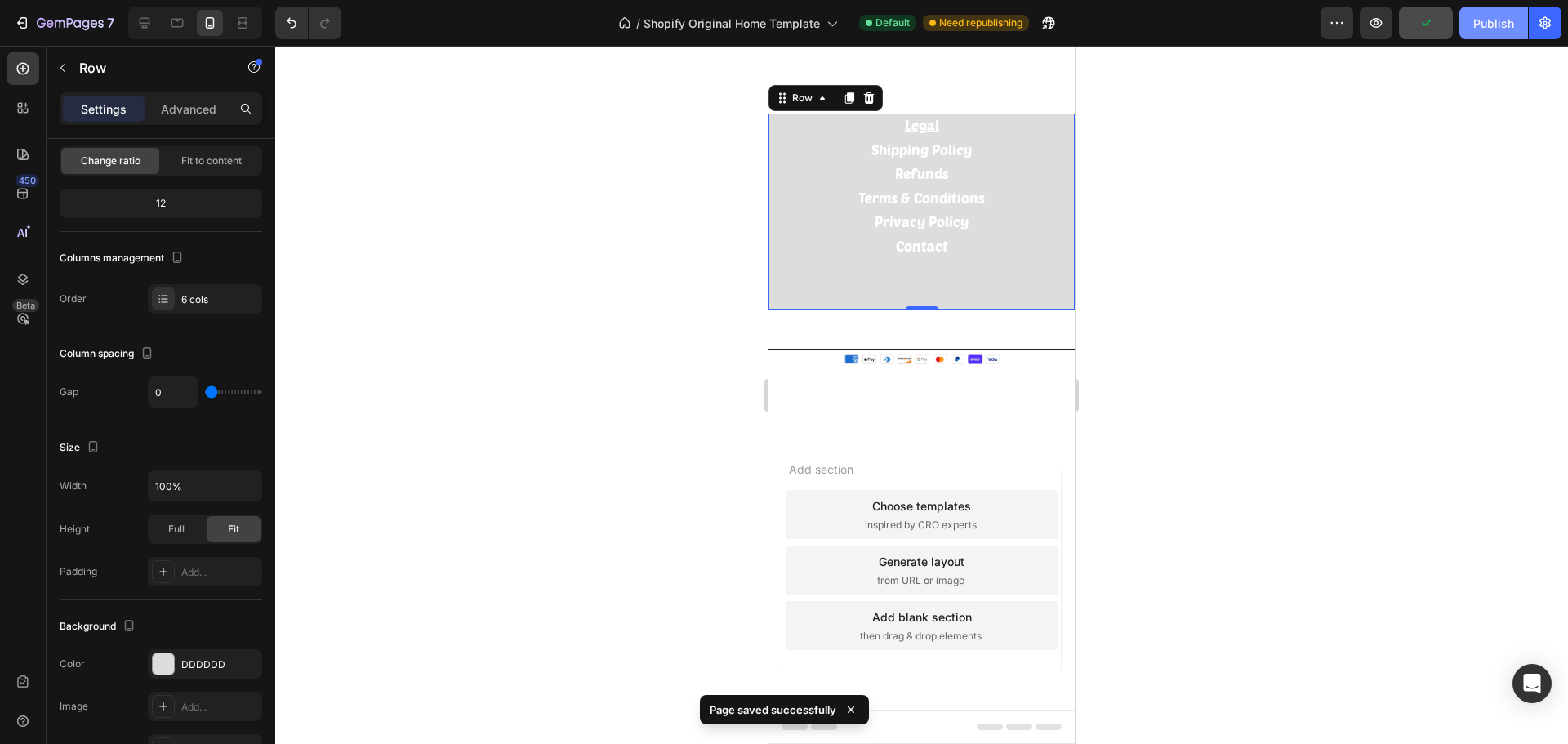
click at [1475, 26] on div "Publish" at bounding box center [1494, 23] width 41 height 17
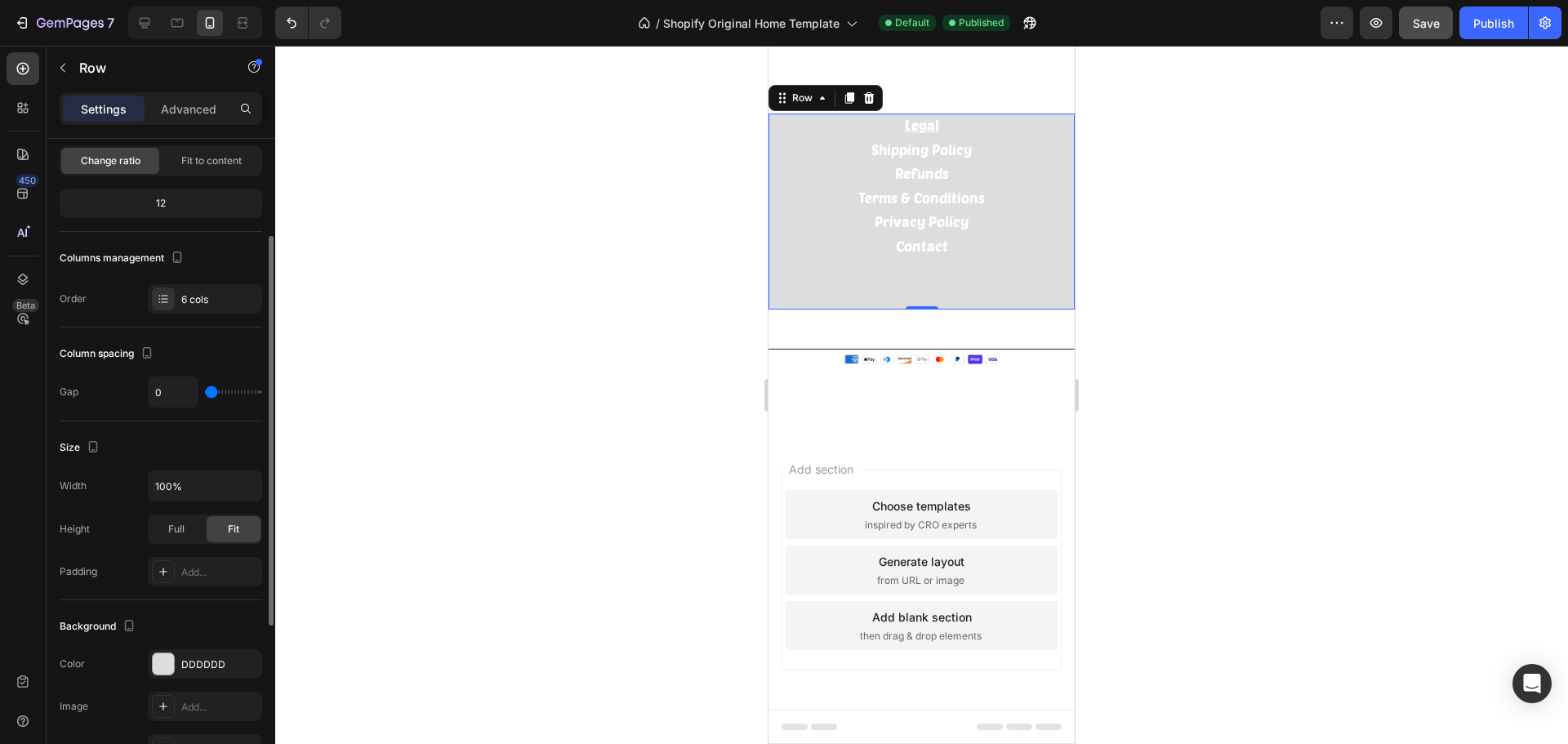
type input "2"
type input "7"
type input "11"
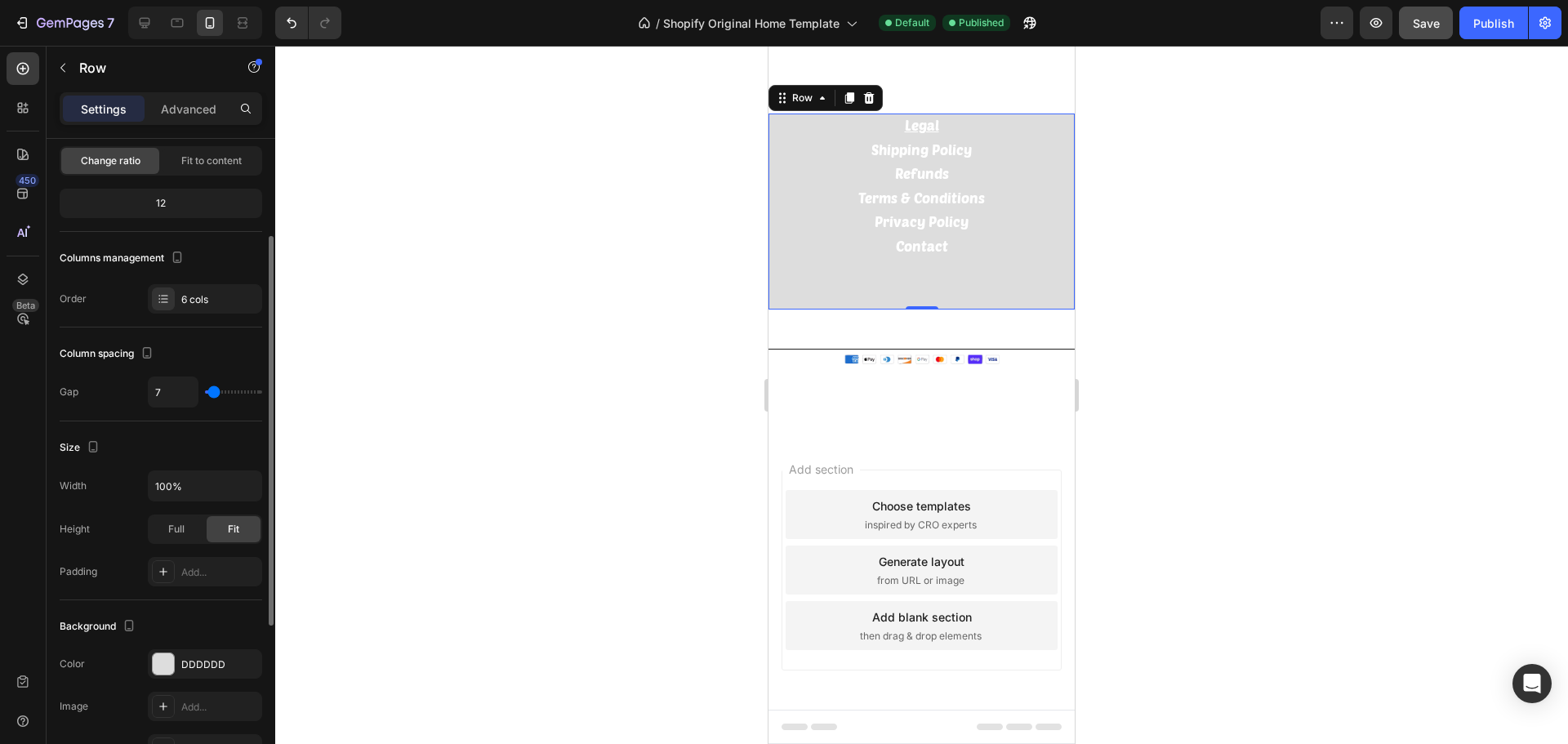
type input "11"
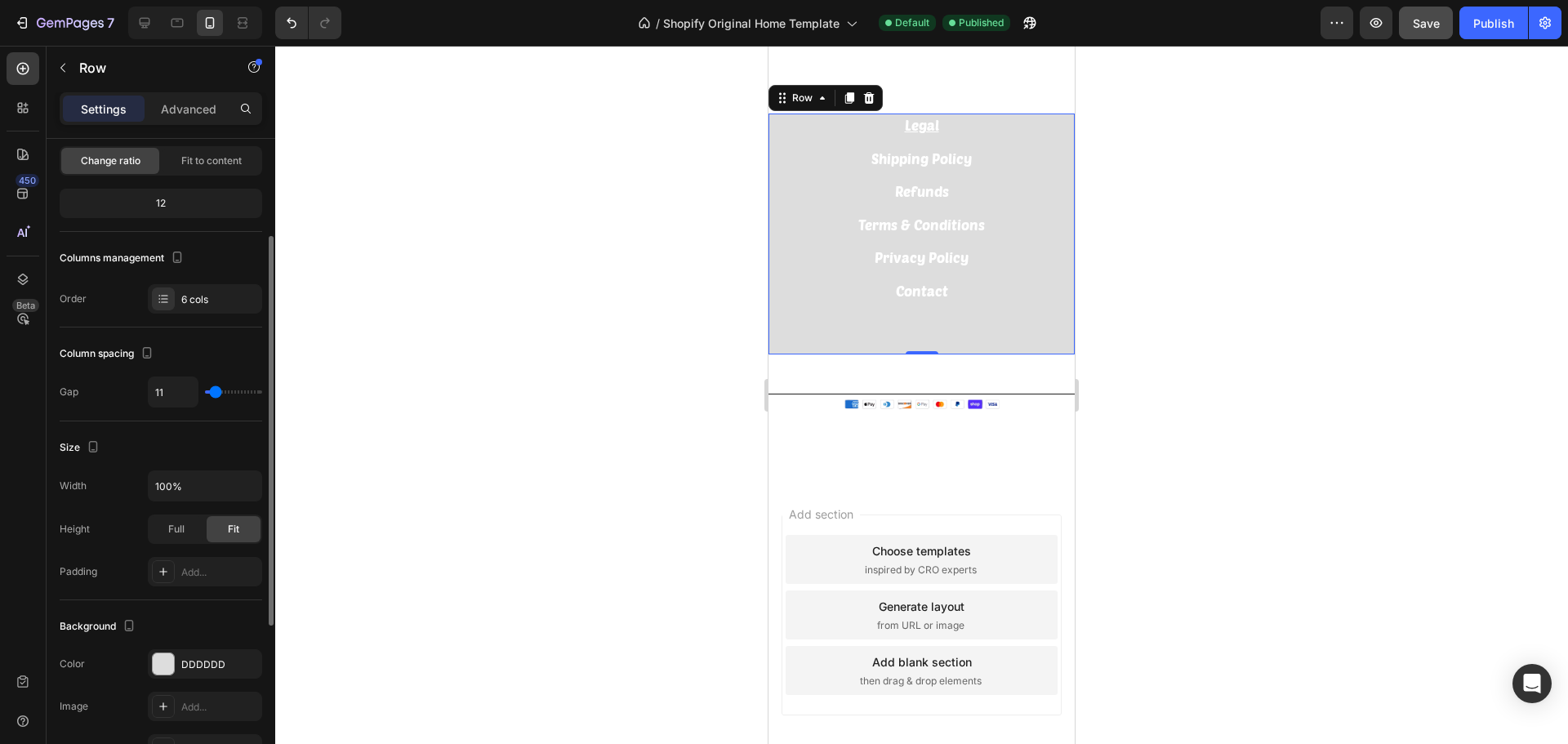
type input "13"
type input "16"
type input "18"
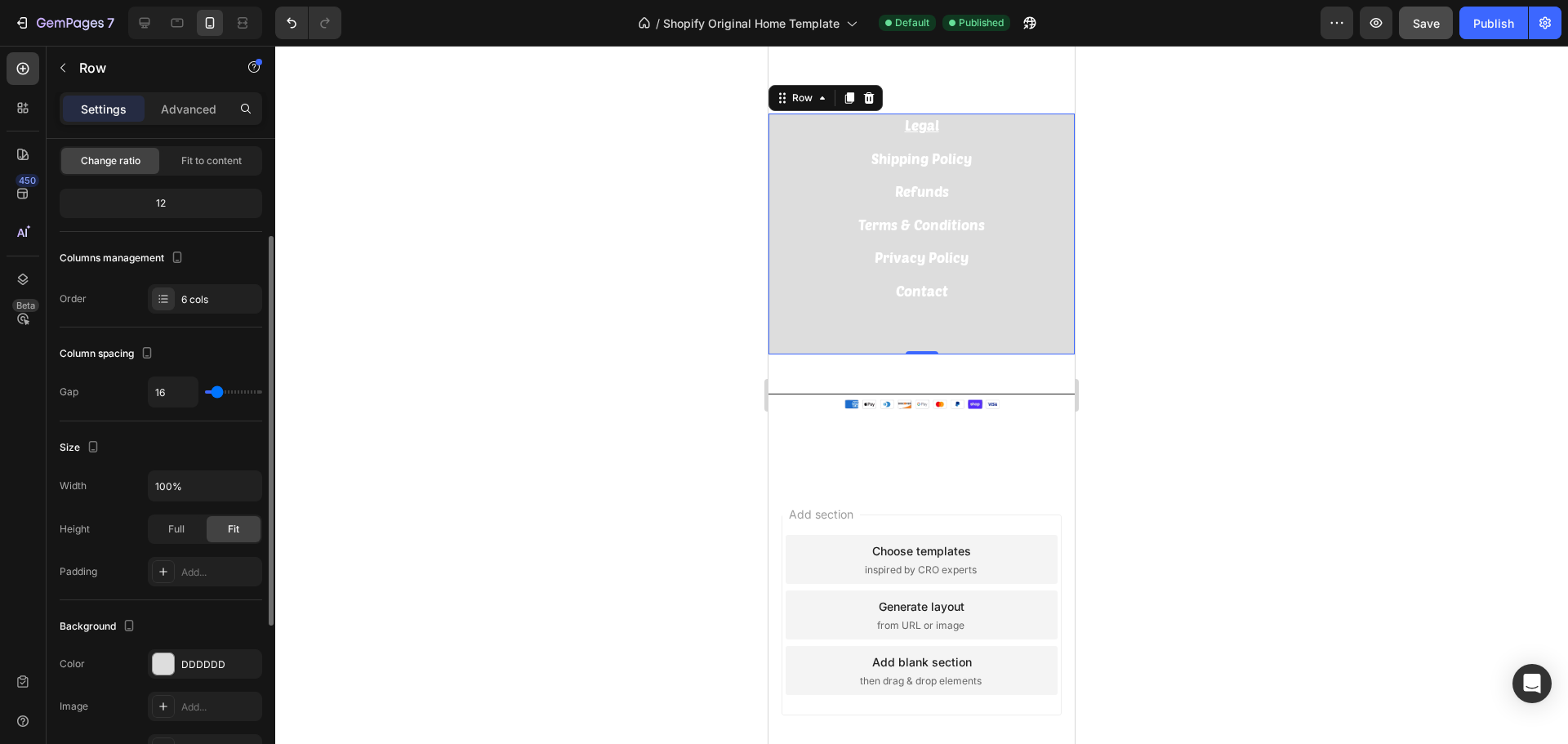
type input "18"
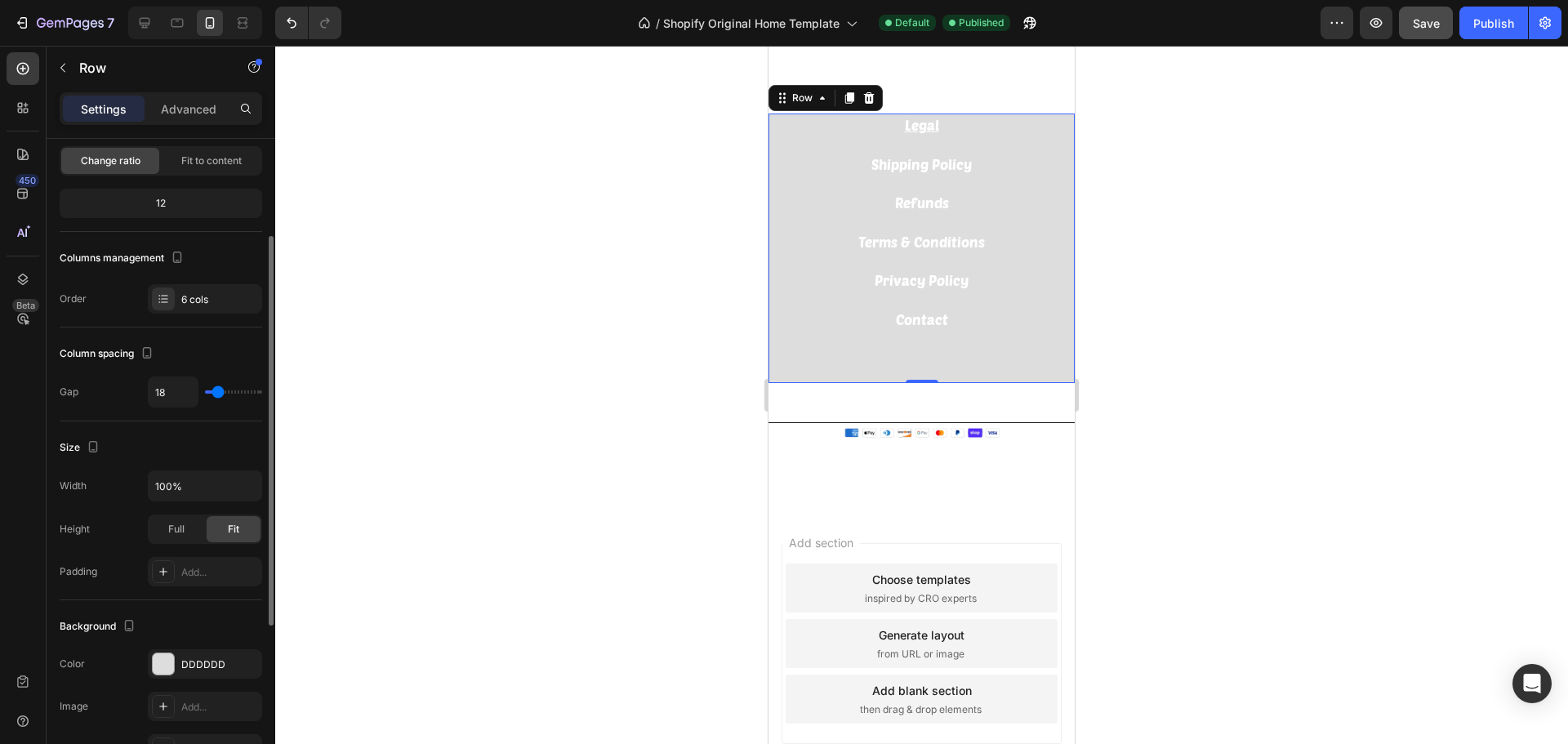
type input "16"
type input "9"
type input "7"
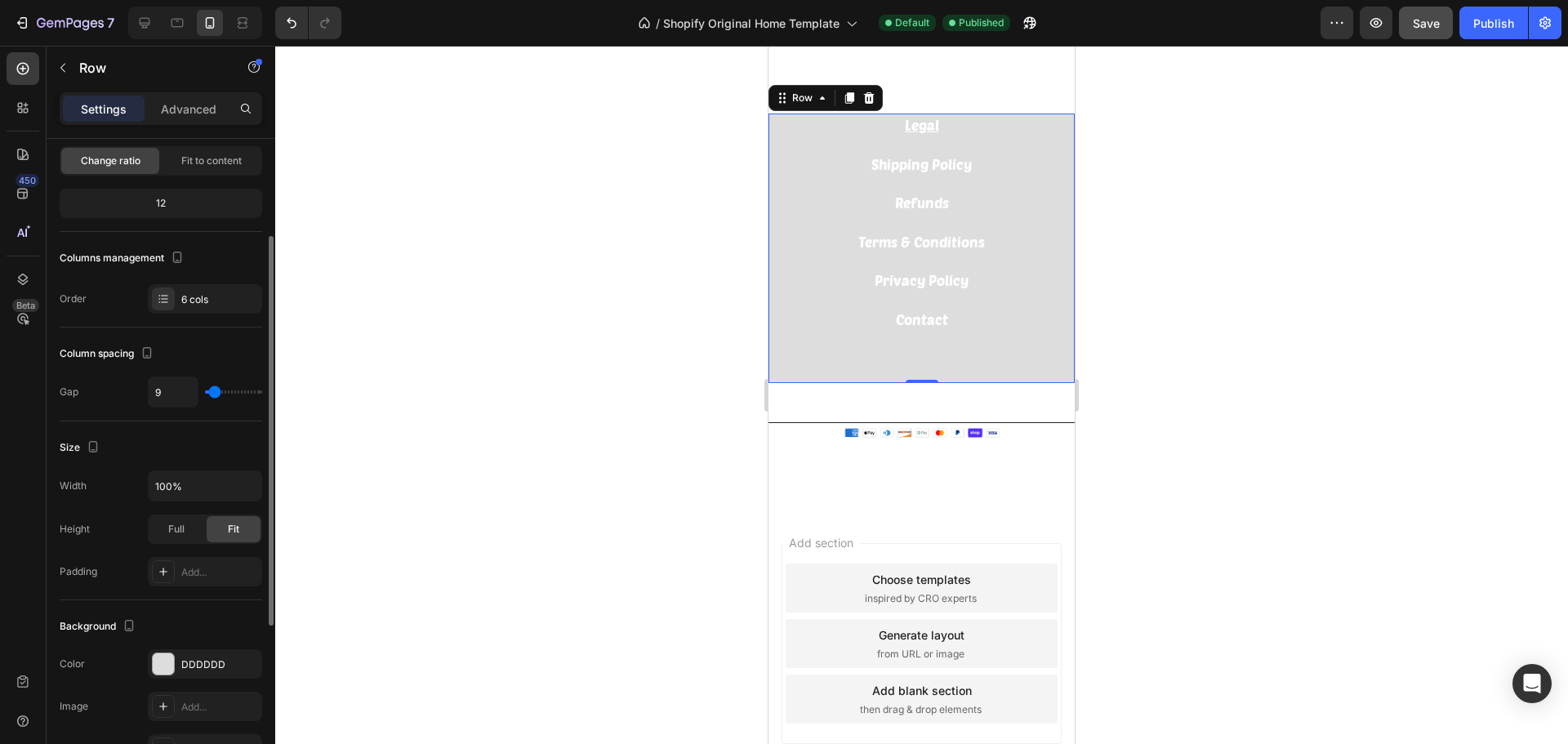
type input "7"
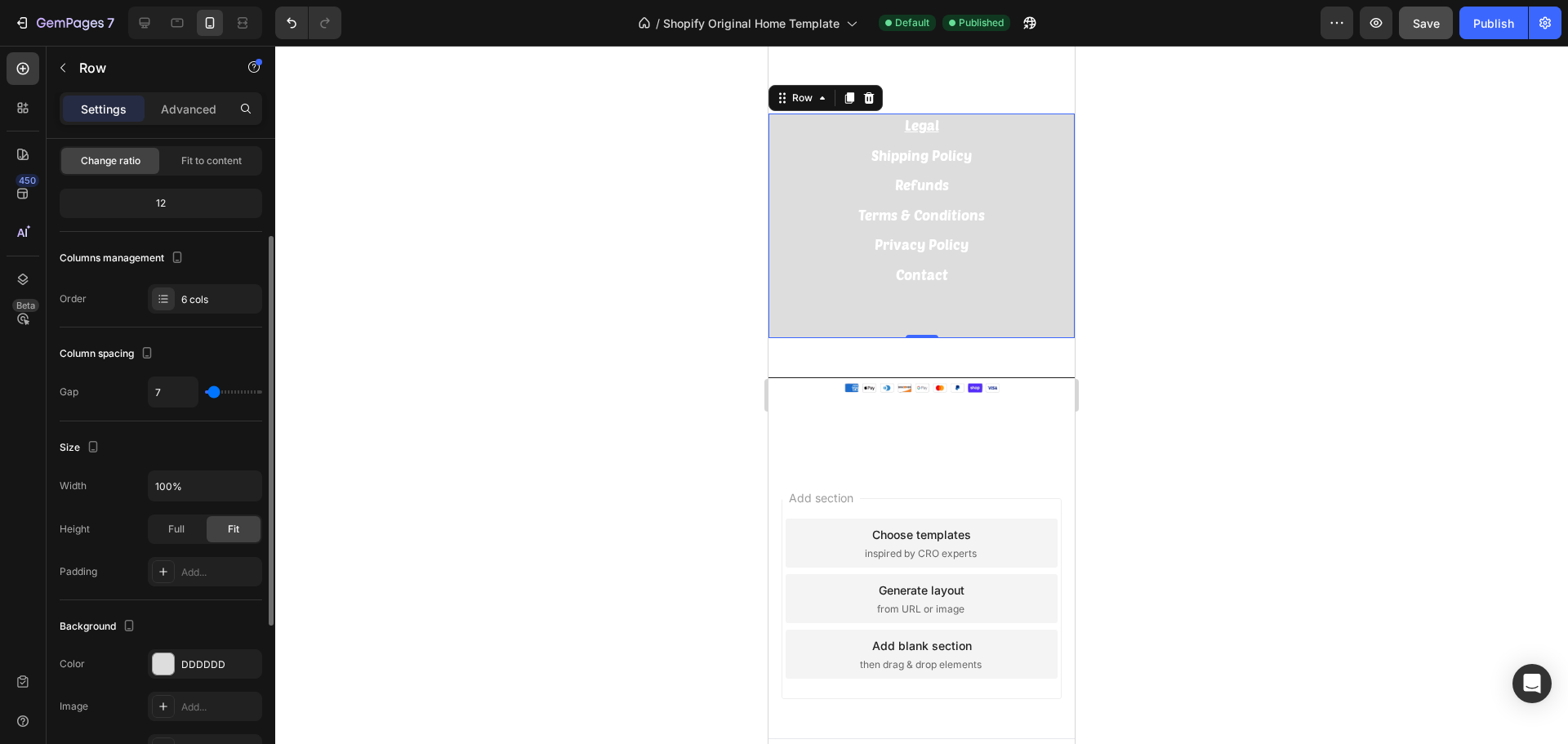
type input "4"
type input "0"
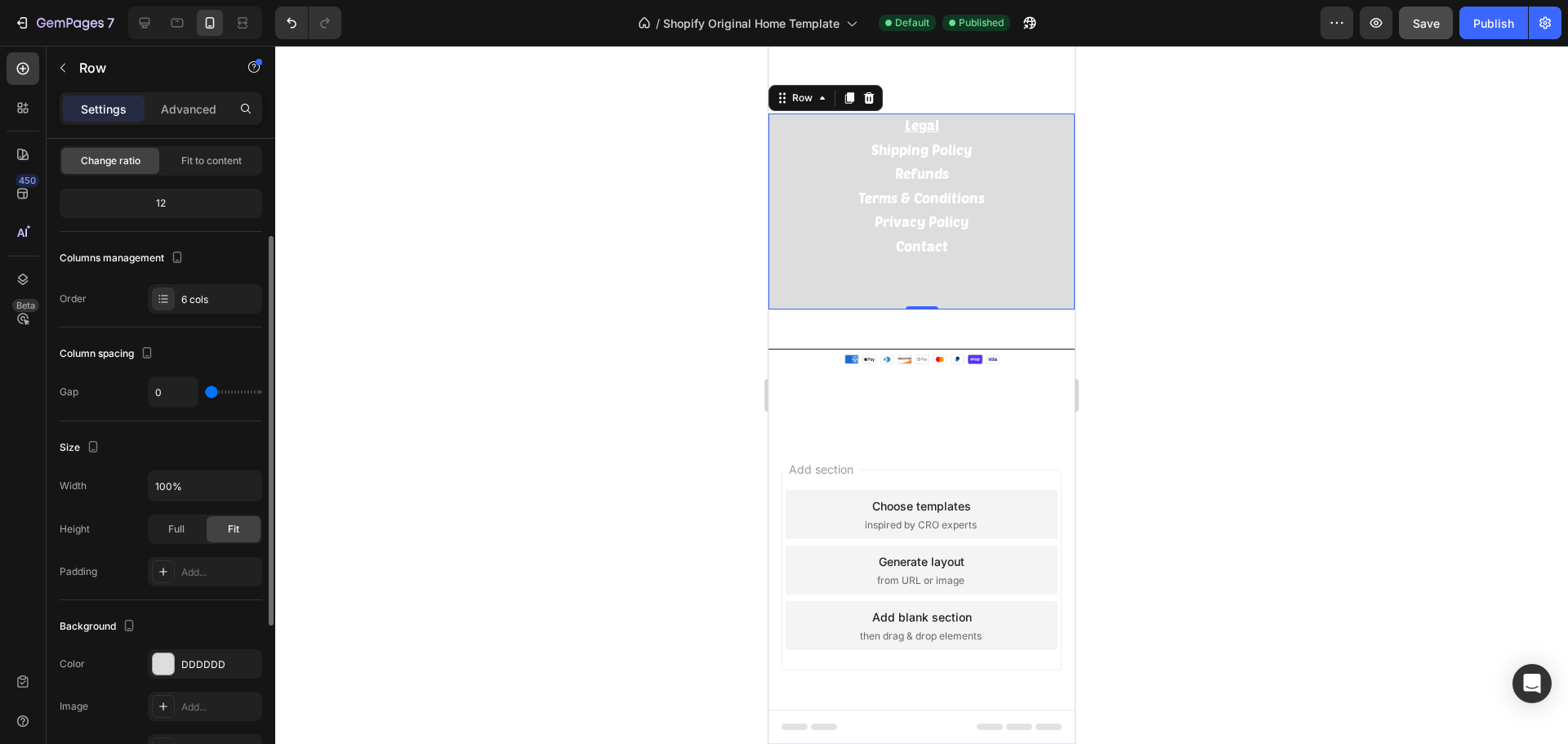
type input "2"
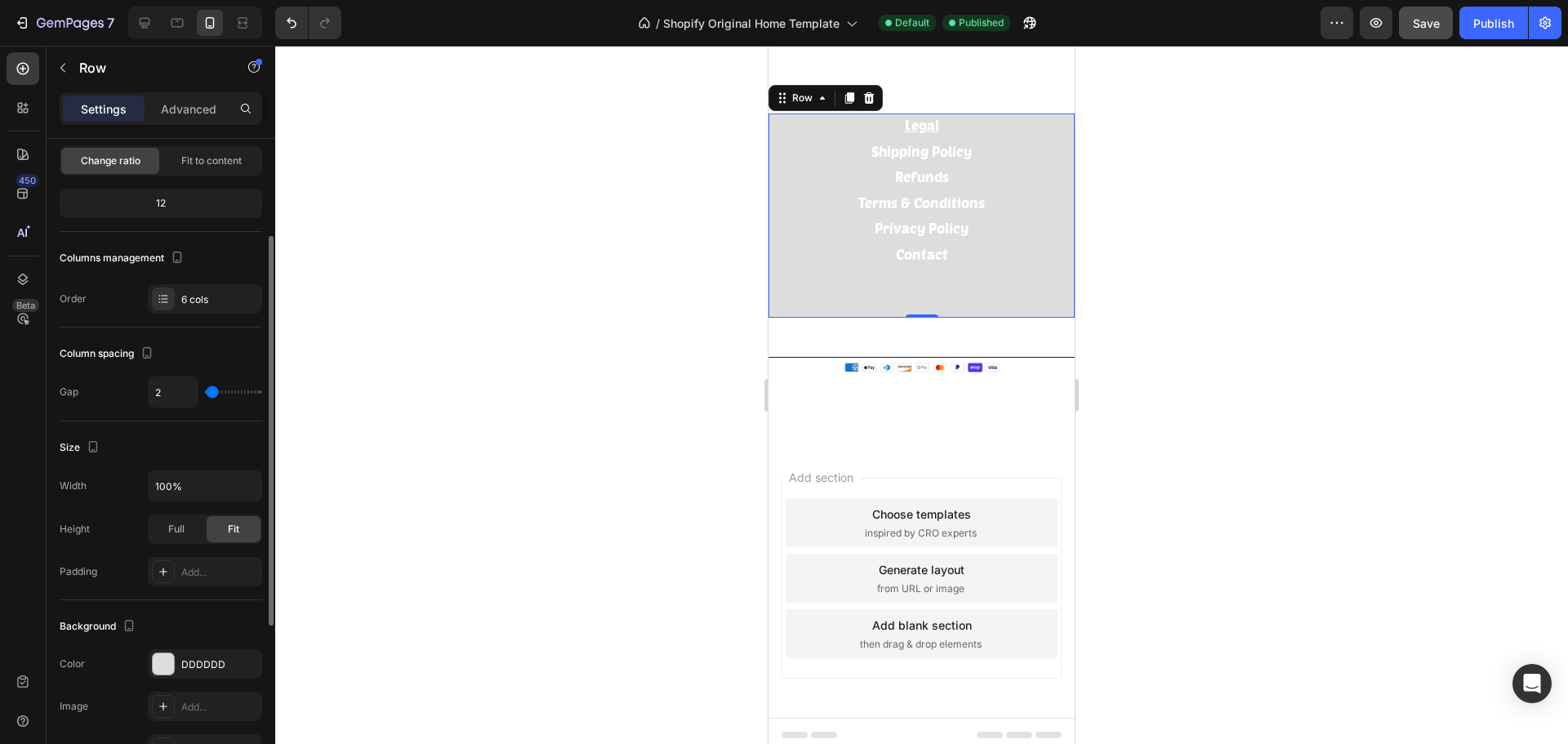
type input "4"
type input "7"
type input "9"
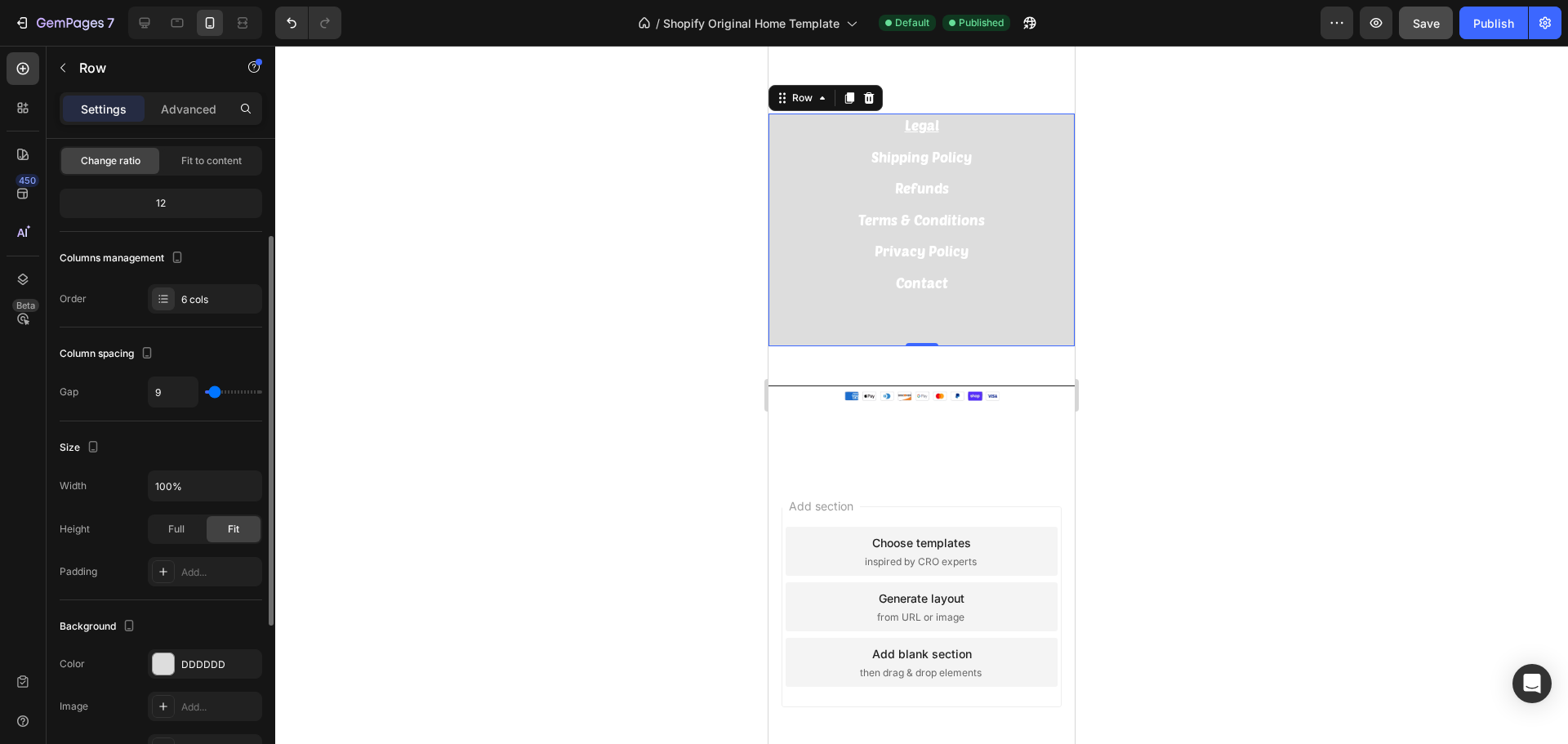
type input "9"
click at [215, 394] on input "range" at bounding box center [234, 392] width 57 height 3
type input "5"
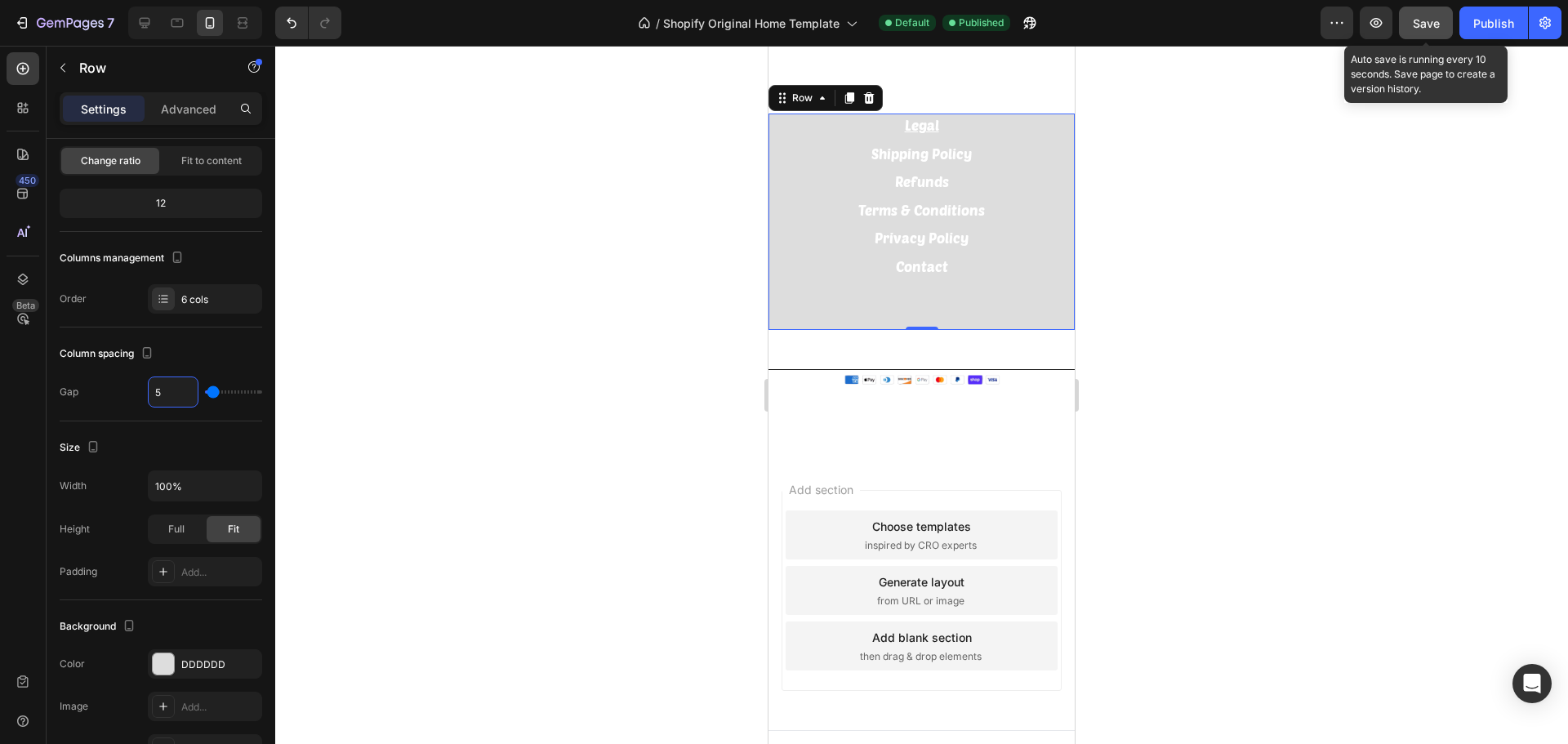
type input "5"
click at [1432, 29] on span "Save" at bounding box center [1426, 23] width 27 height 14
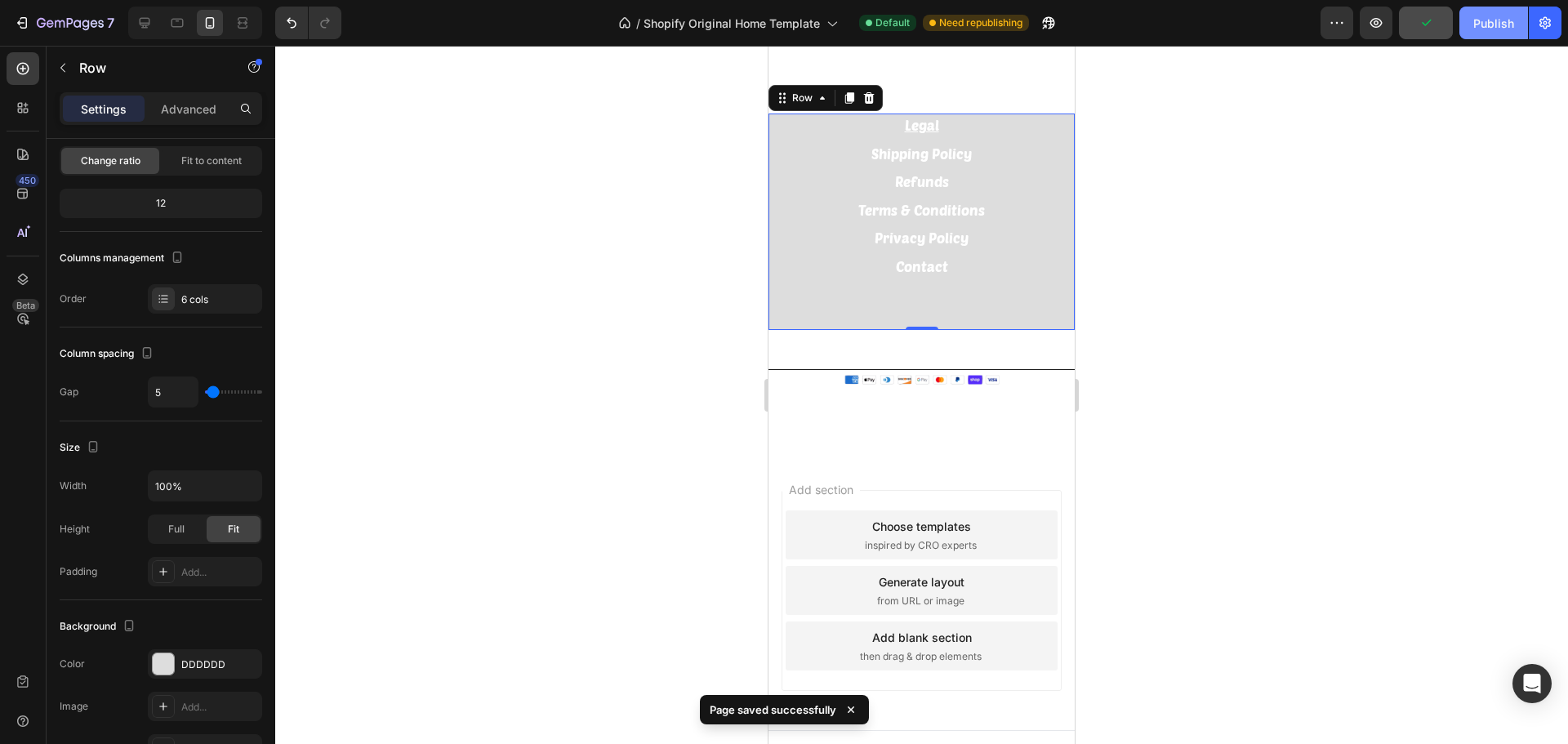
click at [1481, 29] on div "Publish" at bounding box center [1494, 23] width 41 height 17
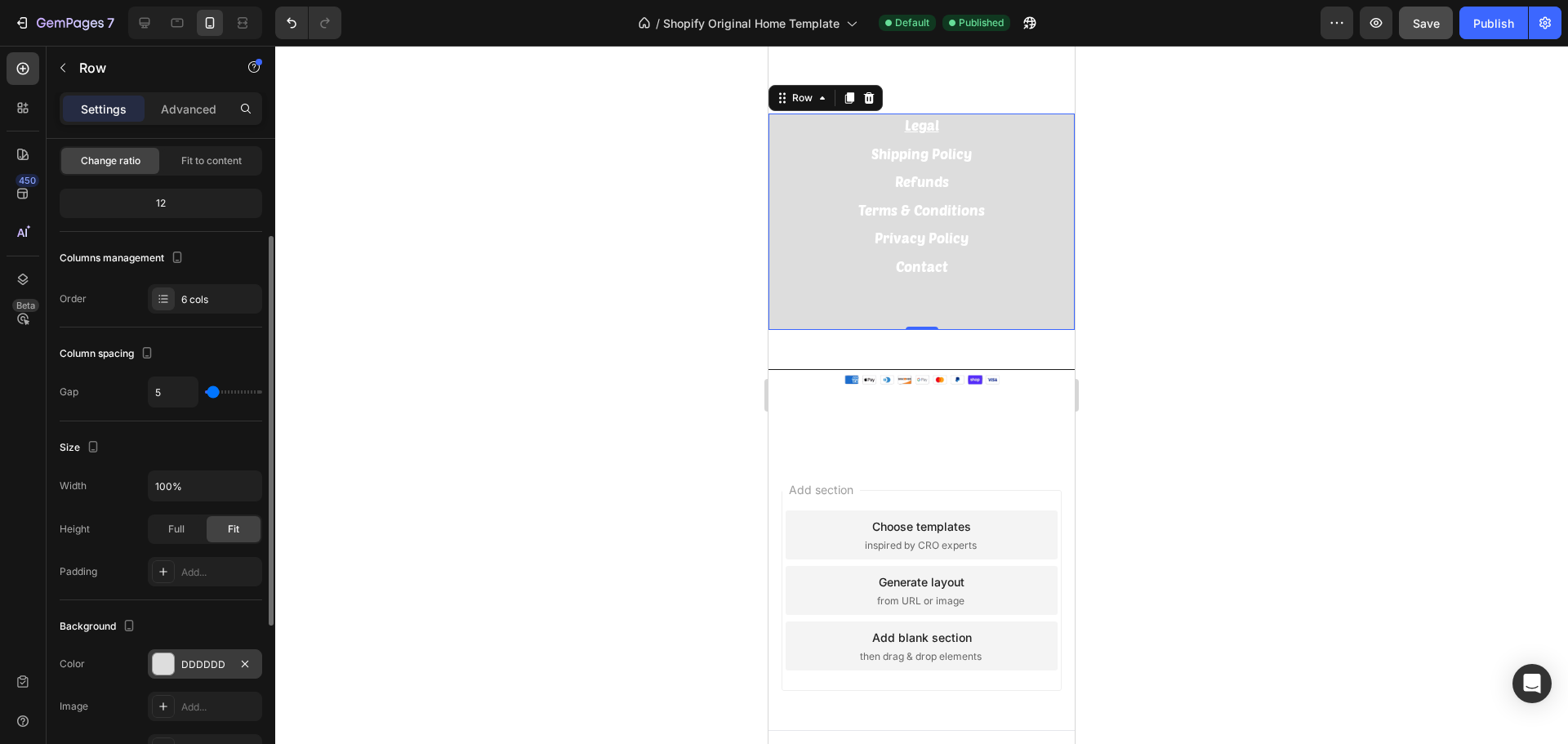
click at [207, 671] on div "DDDDDD" at bounding box center [205, 665] width 47 height 15
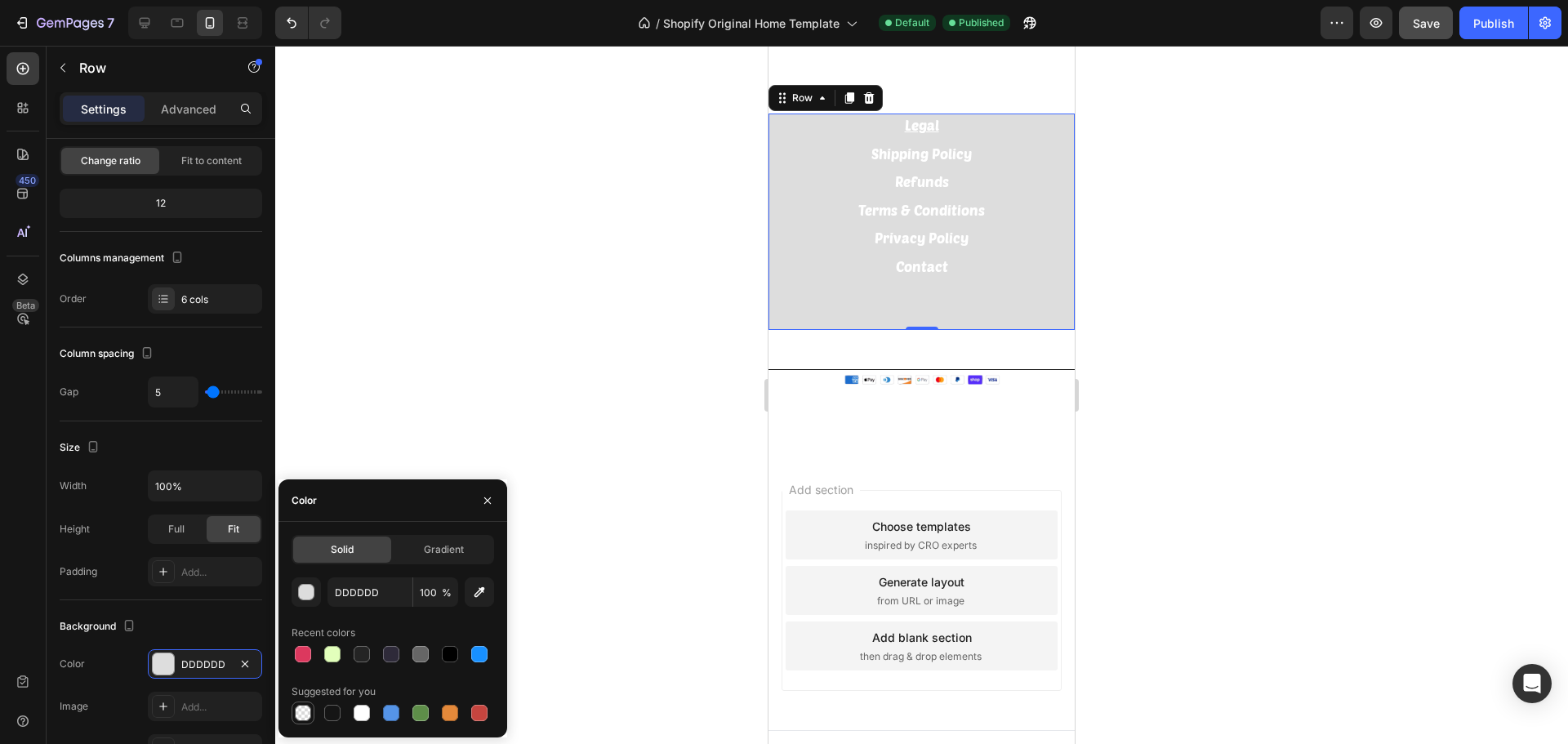
click at [302, 715] on div at bounding box center [303, 713] width 16 height 16
type input "000000"
type input "0"
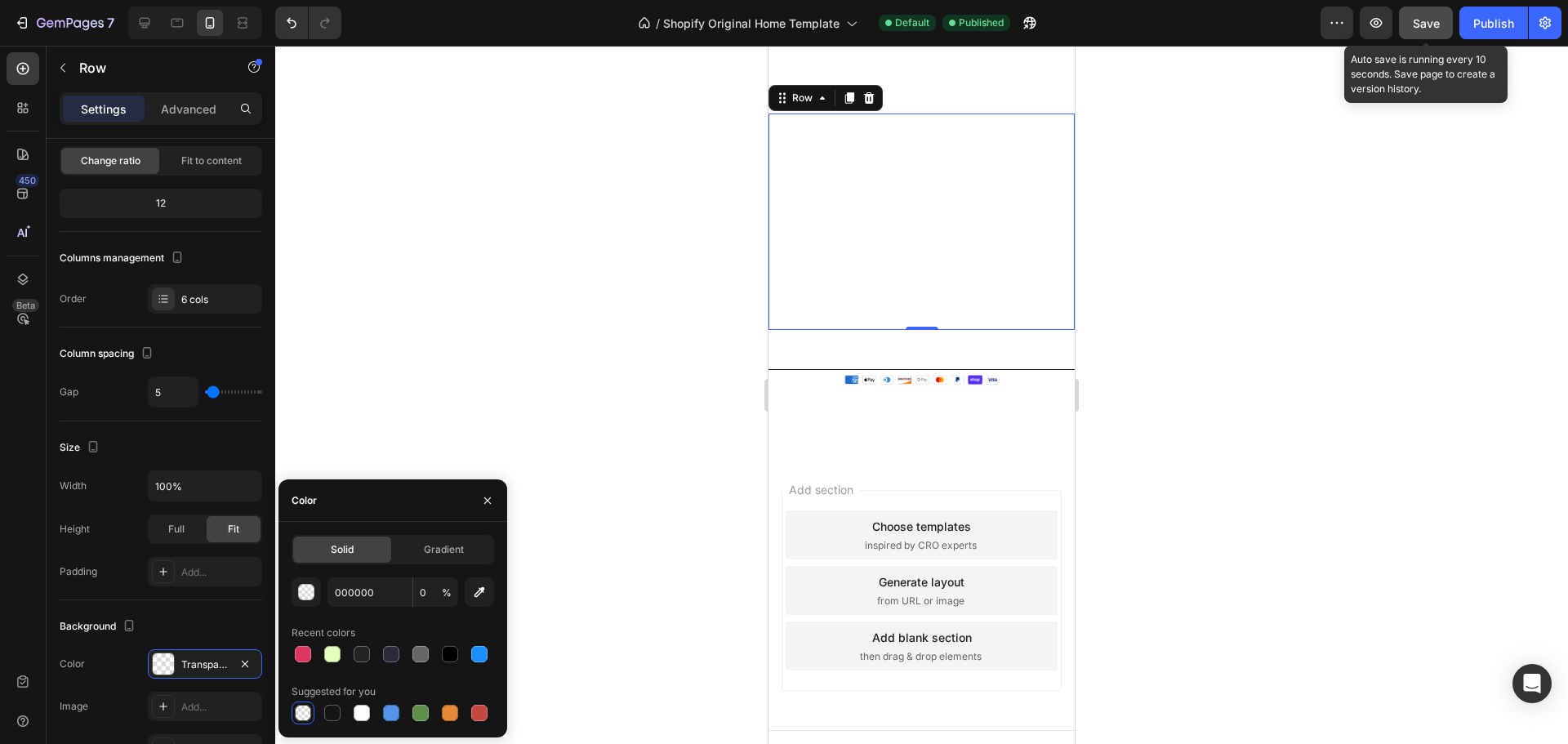
click at [1431, 23] on span "Save" at bounding box center [1426, 23] width 27 height 14
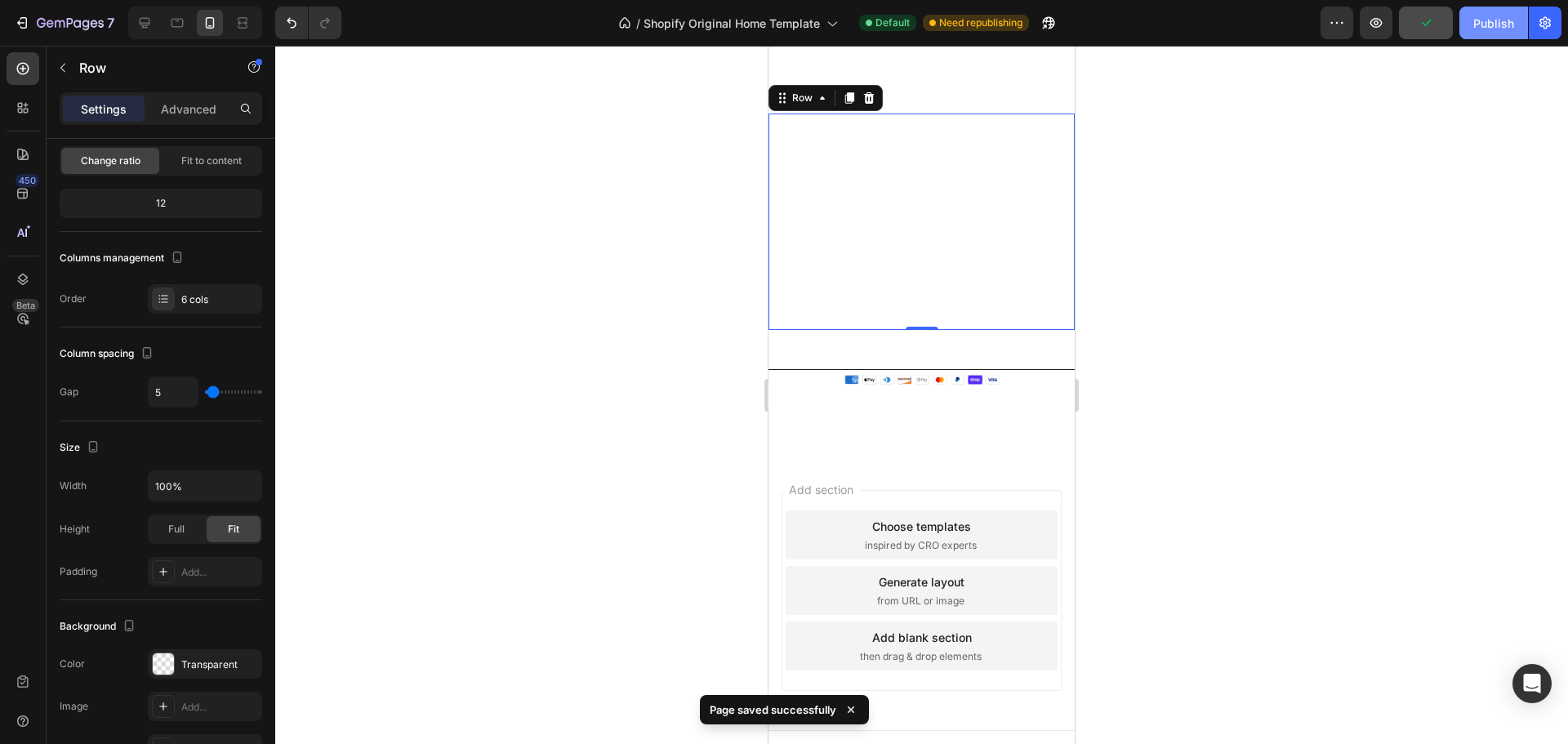
click at [1481, 27] on div "Publish" at bounding box center [1494, 23] width 41 height 17
